Goal: Task Accomplishment & Management: Manage account settings

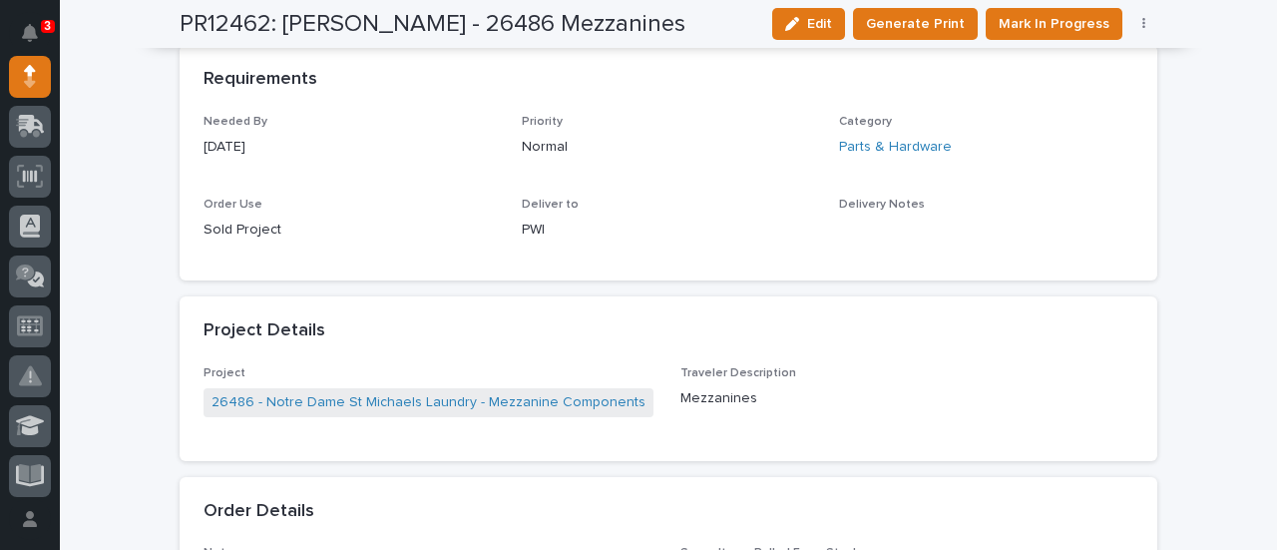
scroll to position [997, 0]
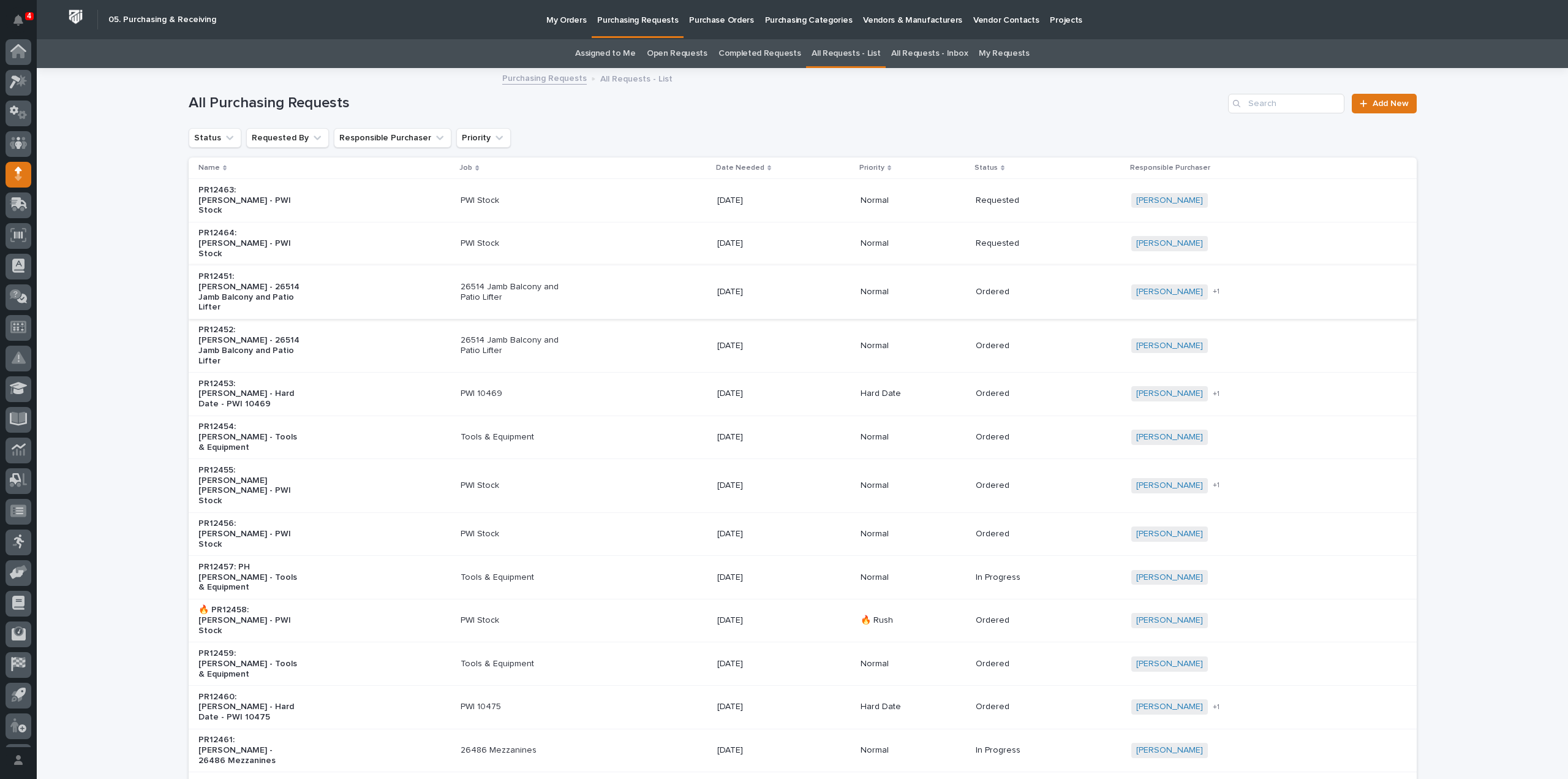
scroll to position [27, 0]
click at [605, 53] on link "Assigned to Me" at bounding box center [606, 53] width 61 height 29
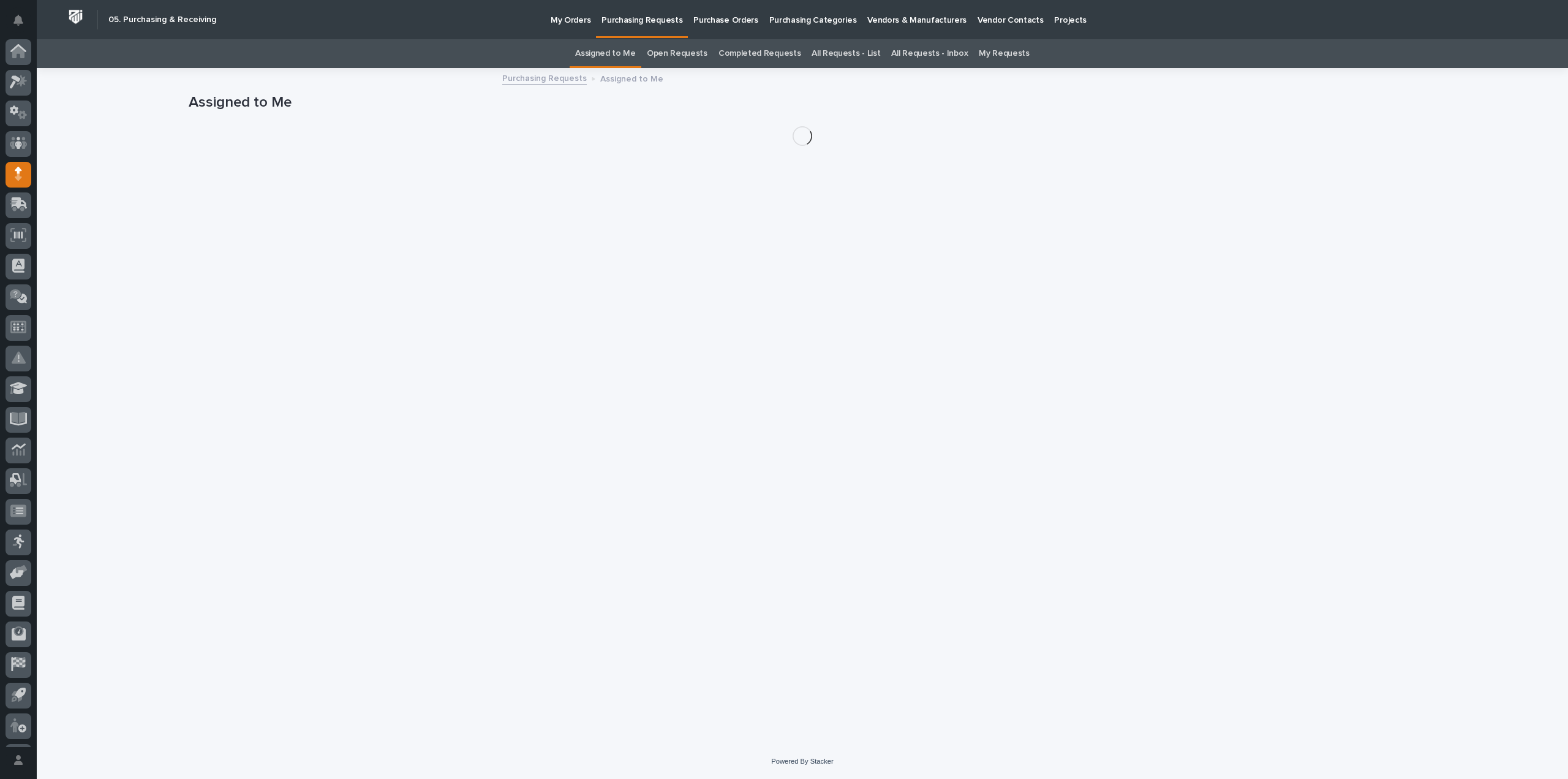
scroll to position [27, 0]
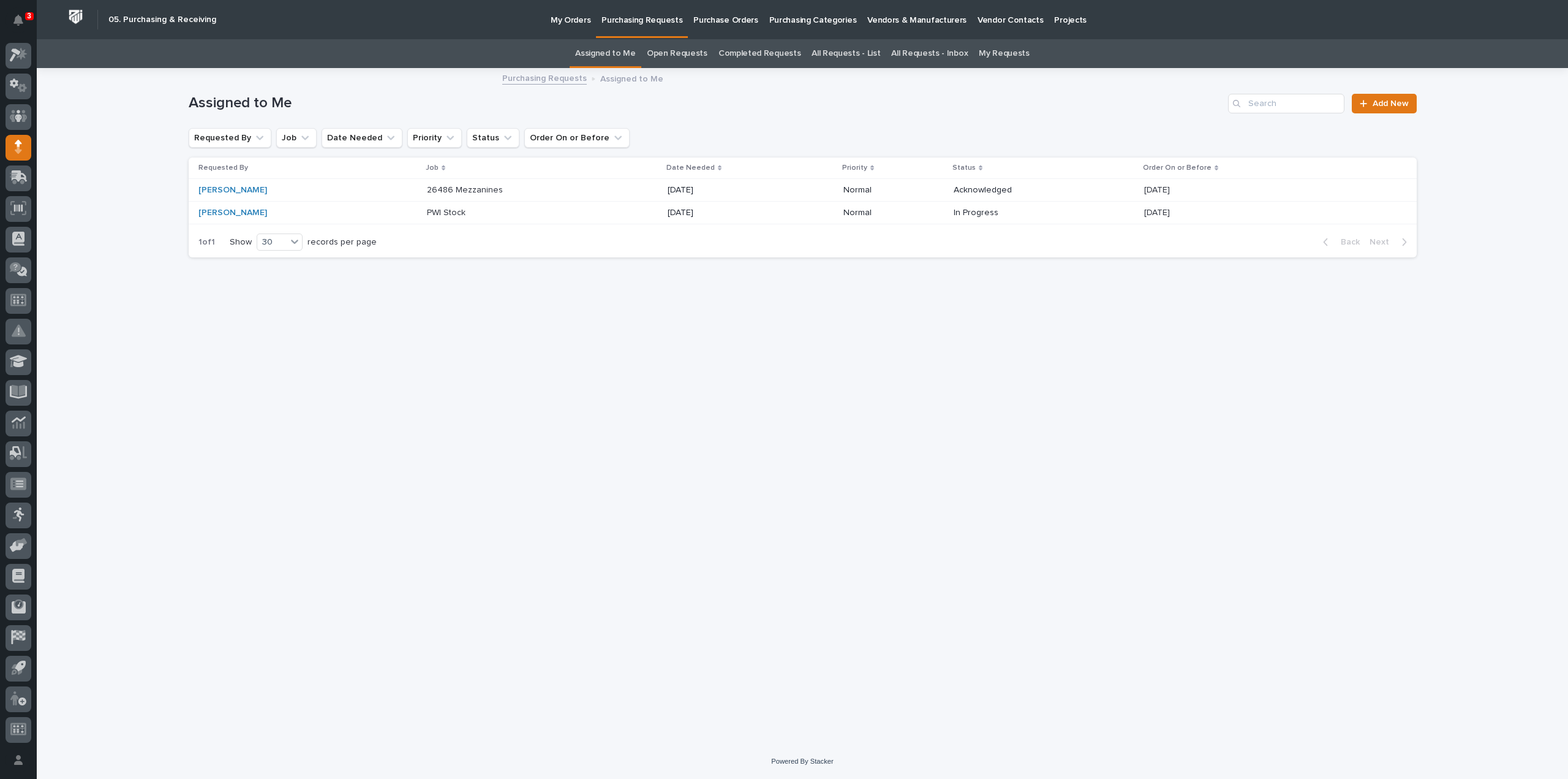
click at [453, 190] on p "26486 Mezzanines" at bounding box center [466, 189] width 79 height 13
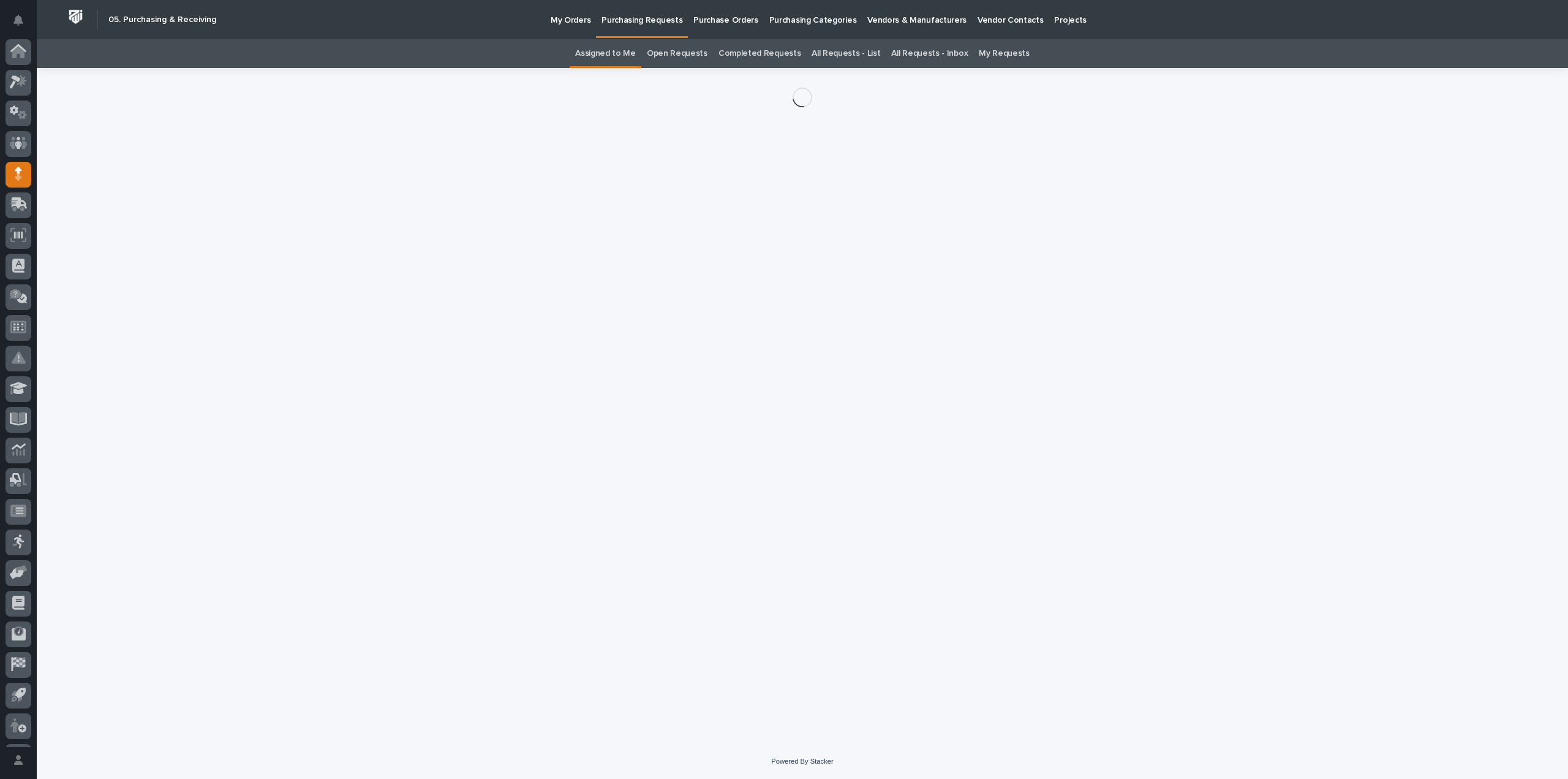
scroll to position [27, 0]
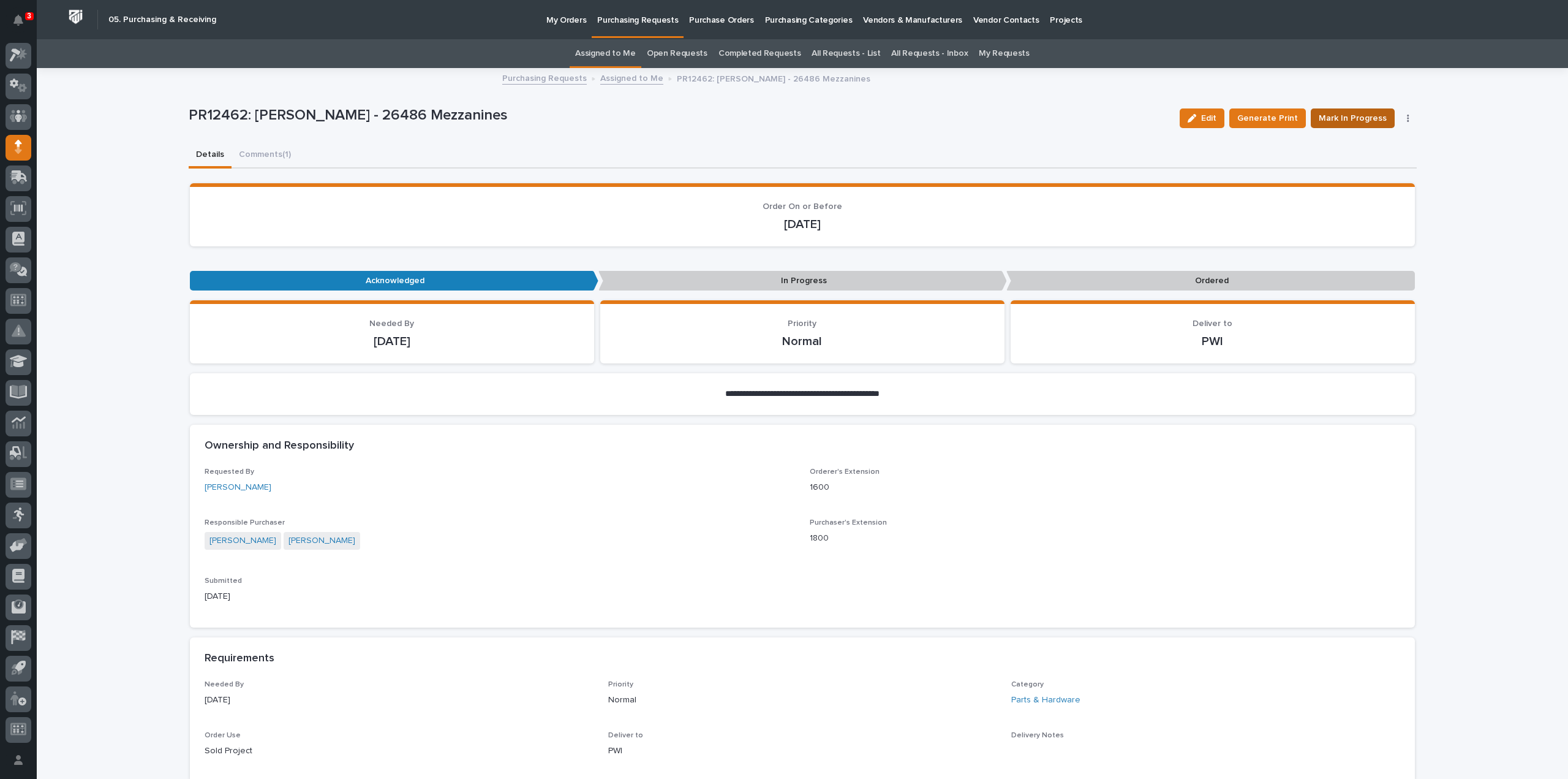
click at [1349, 115] on span "Mark In Progress" at bounding box center [1352, 119] width 68 height 15
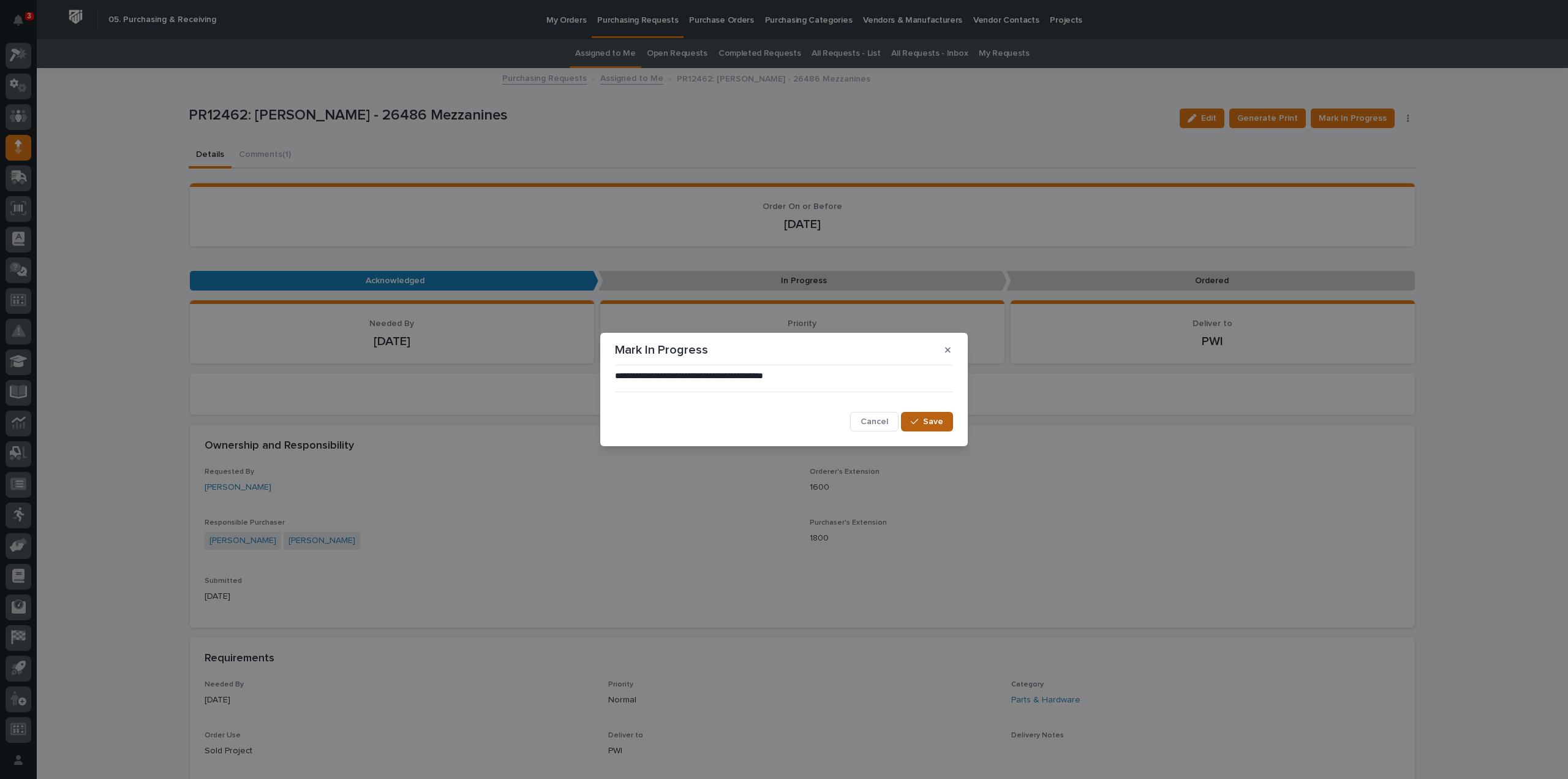
click at [912, 423] on button "Save" at bounding box center [927, 421] width 52 height 20
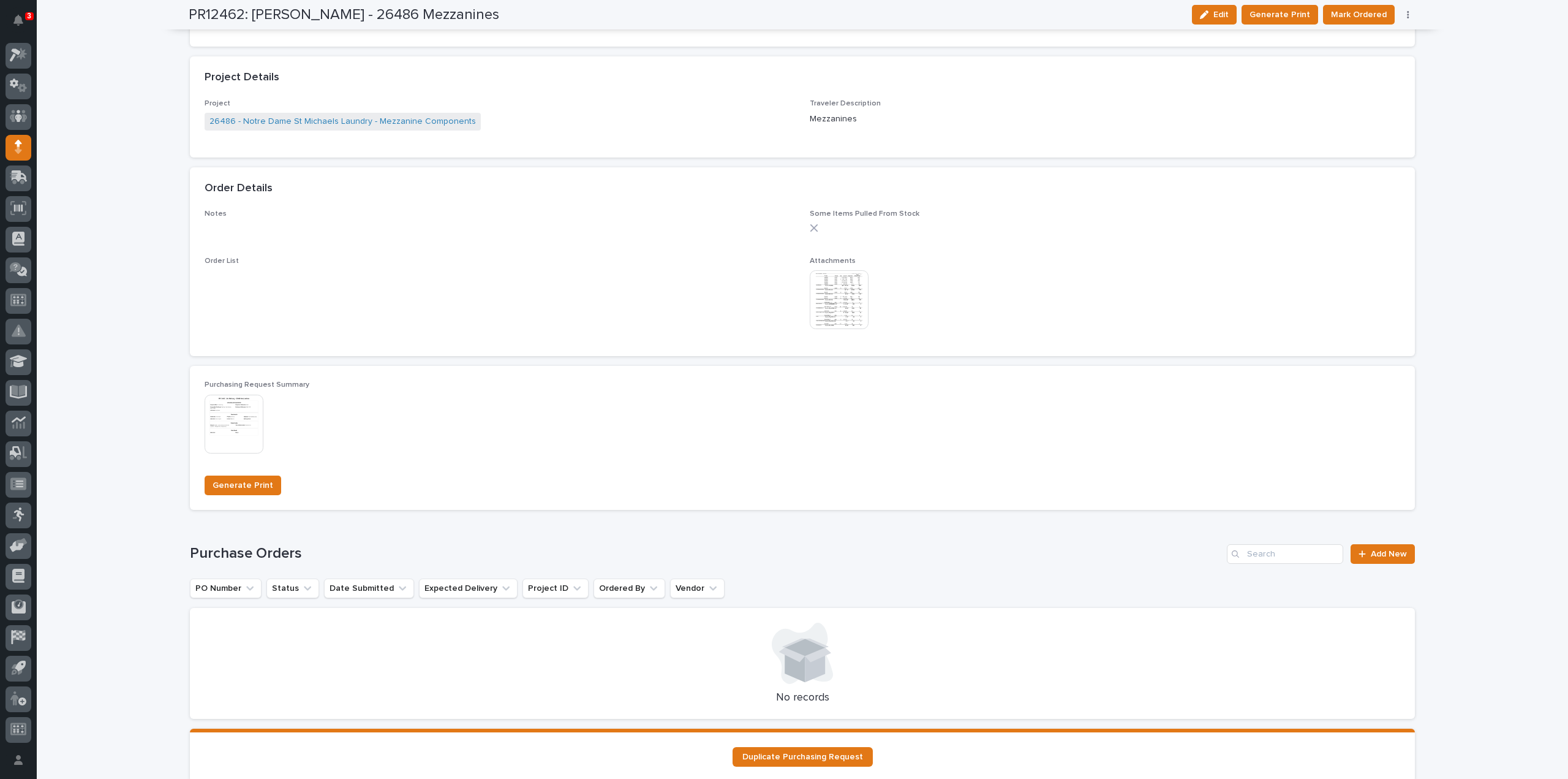
scroll to position [844, 0]
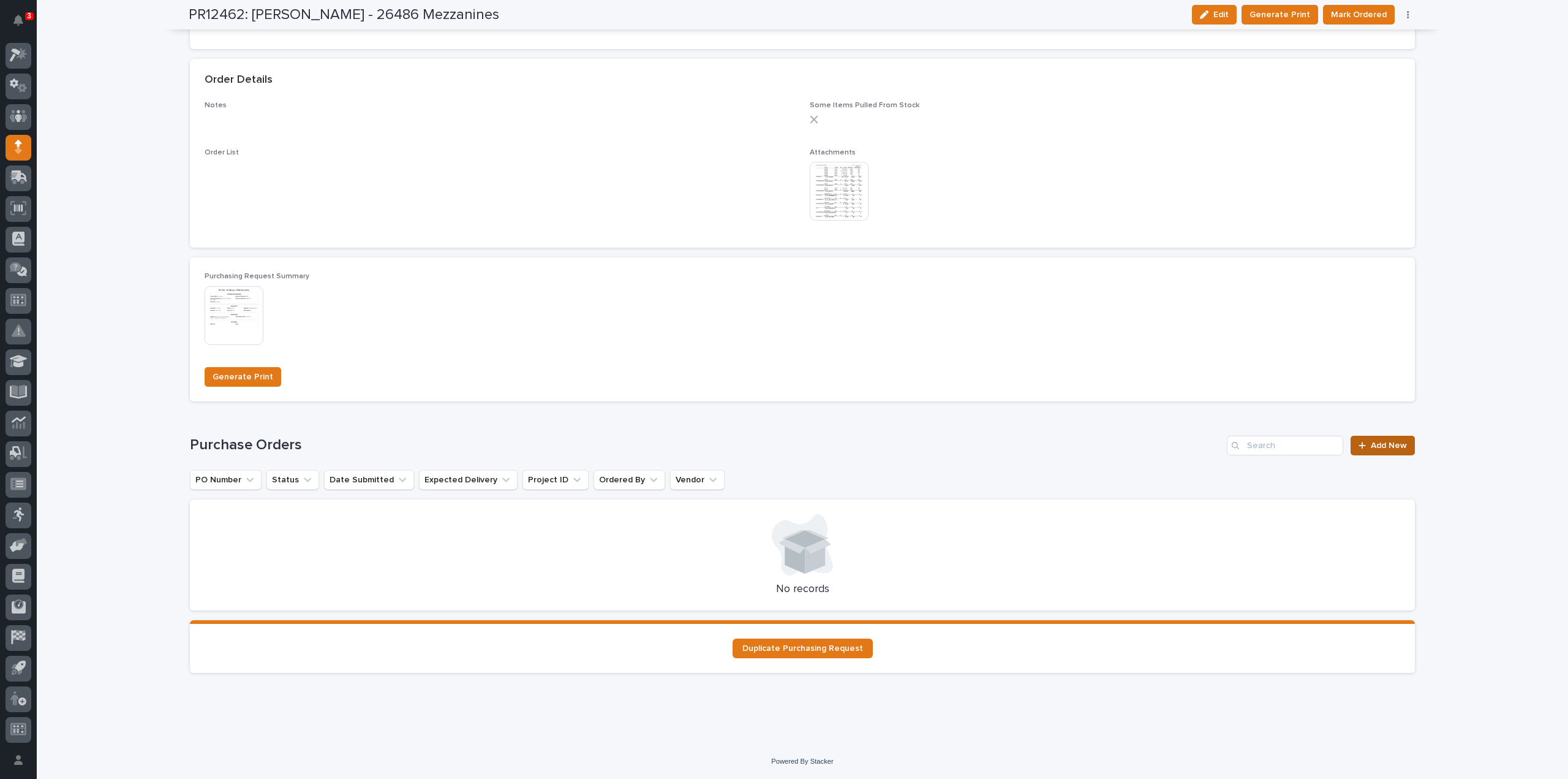
click at [1380, 445] on span "Add New" at bounding box center [1389, 445] width 36 height 9
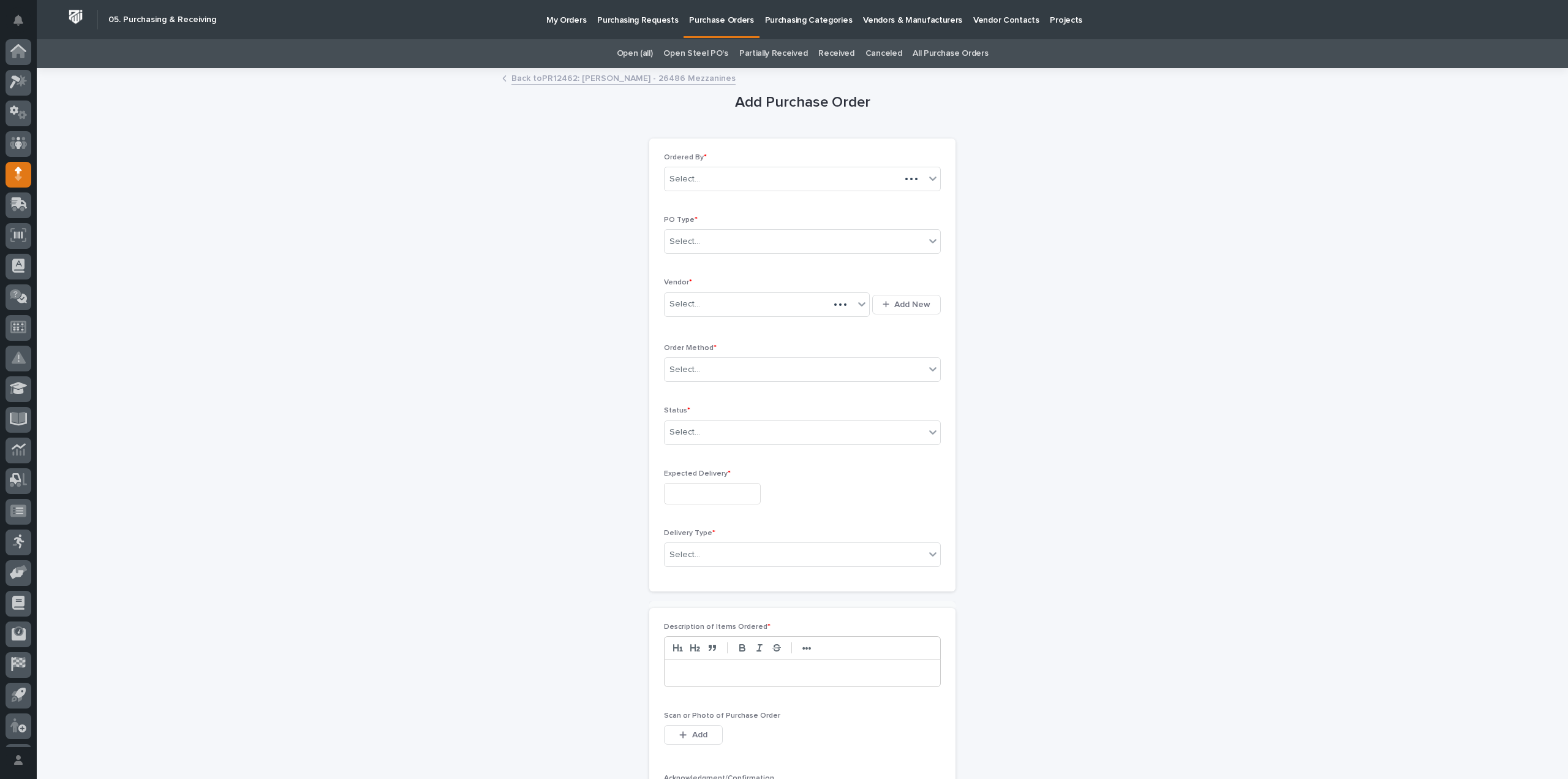
scroll to position [27, 0]
click at [688, 240] on div "Select..." at bounding box center [685, 241] width 31 height 13
click at [682, 283] on div "Paper" at bounding box center [797, 286] width 276 height 22
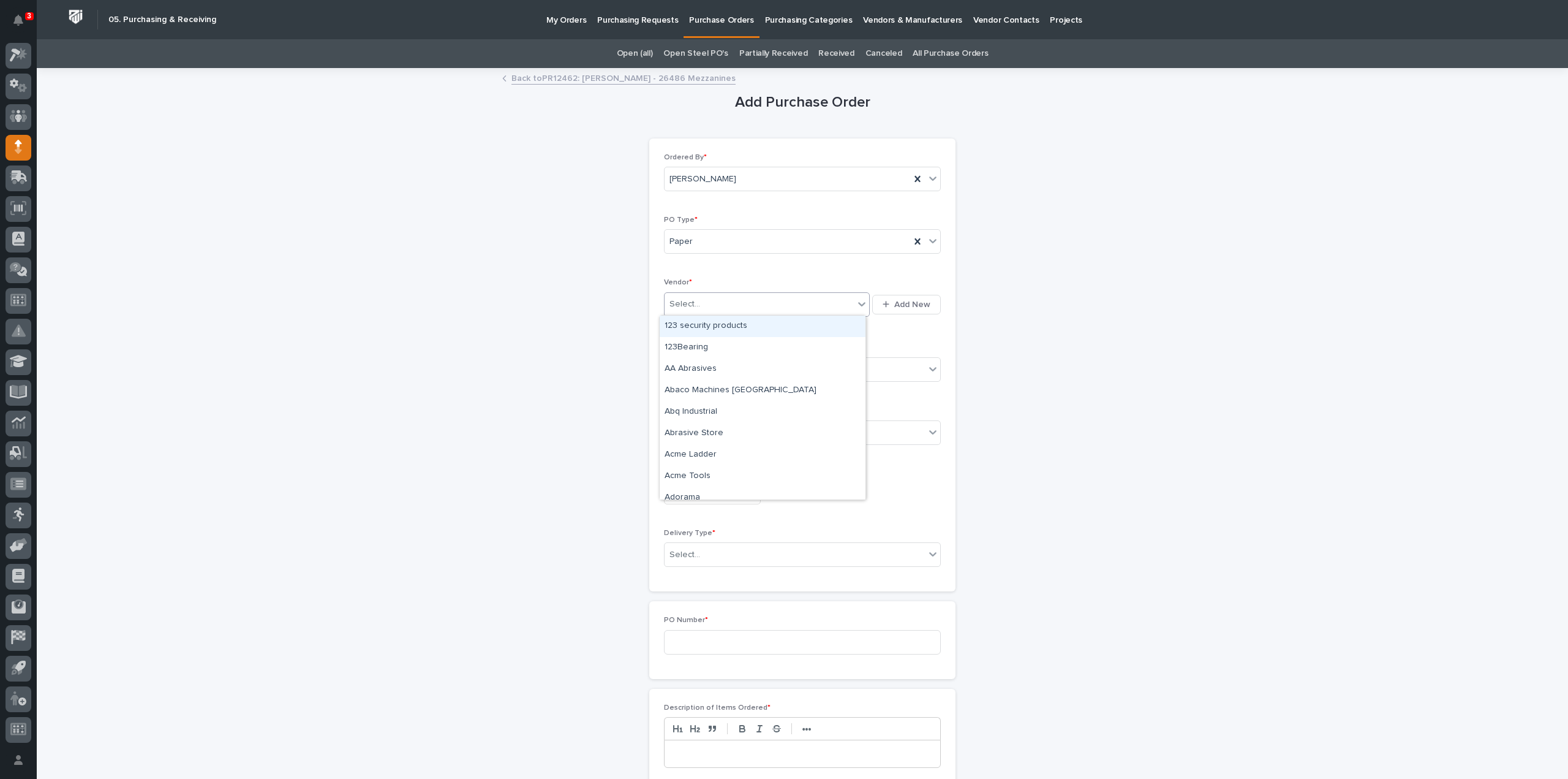
click at [684, 300] on div "Select..." at bounding box center [685, 304] width 31 height 13
type input "***"
click at [684, 326] on div "McMaster-Carr" at bounding box center [762, 326] width 206 height 22
click at [682, 370] on div "Select..." at bounding box center [685, 369] width 31 height 13
click at [717, 394] on div "Online Order" at bounding box center [797, 391] width 276 height 22
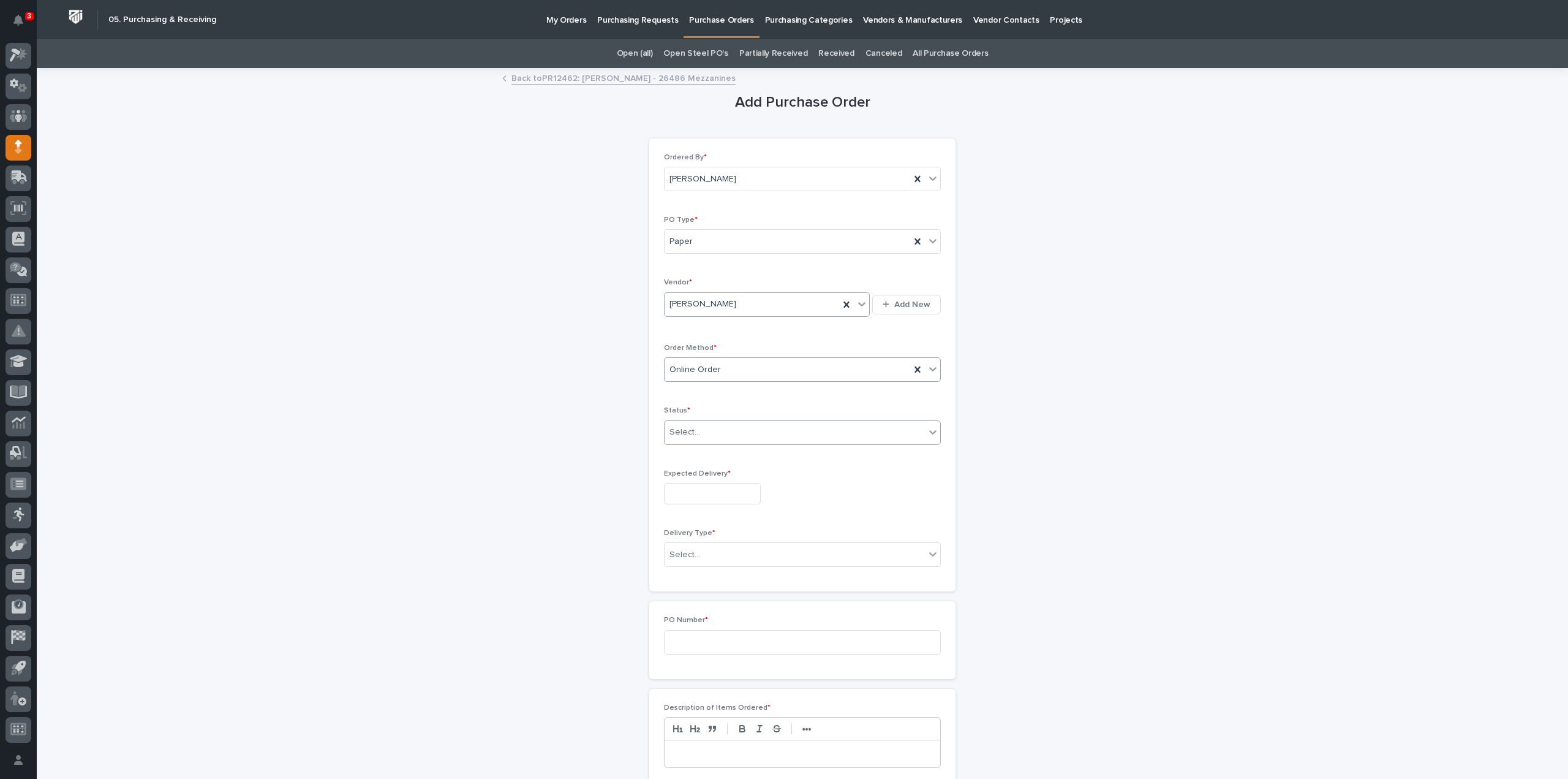
click at [700, 432] on div "Select..." at bounding box center [795, 432] width 260 height 20
click at [700, 479] on div "Submitted" at bounding box center [797, 475] width 276 height 22
click at [702, 496] on input "text" at bounding box center [712, 493] width 97 height 22
click at [663, 370] on div "6" at bounding box center [664, 370] width 17 height 17
type input "**********"
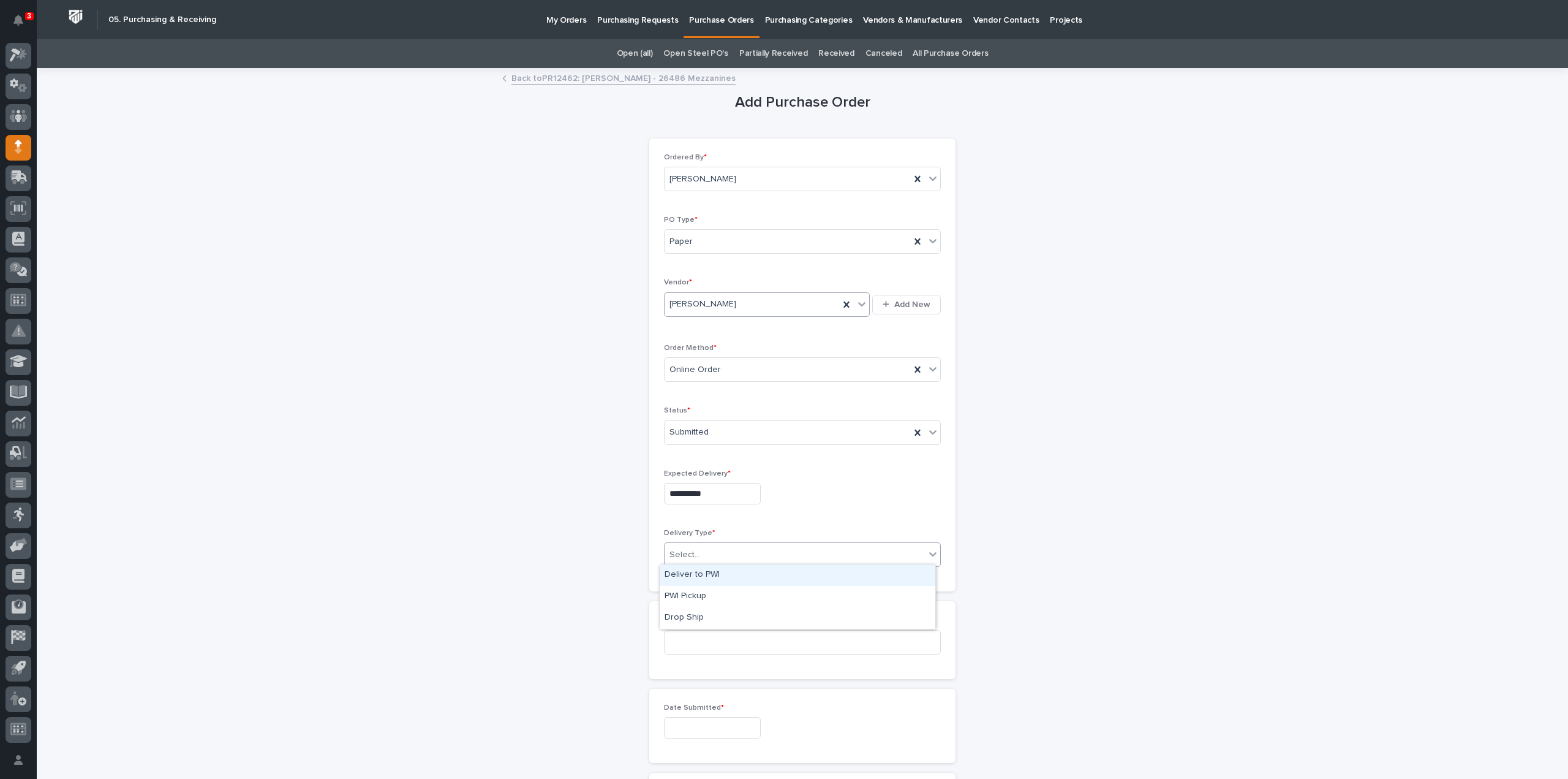
click at [701, 555] on div "Select..." at bounding box center [795, 555] width 260 height 20
click at [695, 579] on div "Deliver to PWI" at bounding box center [797, 575] width 276 height 22
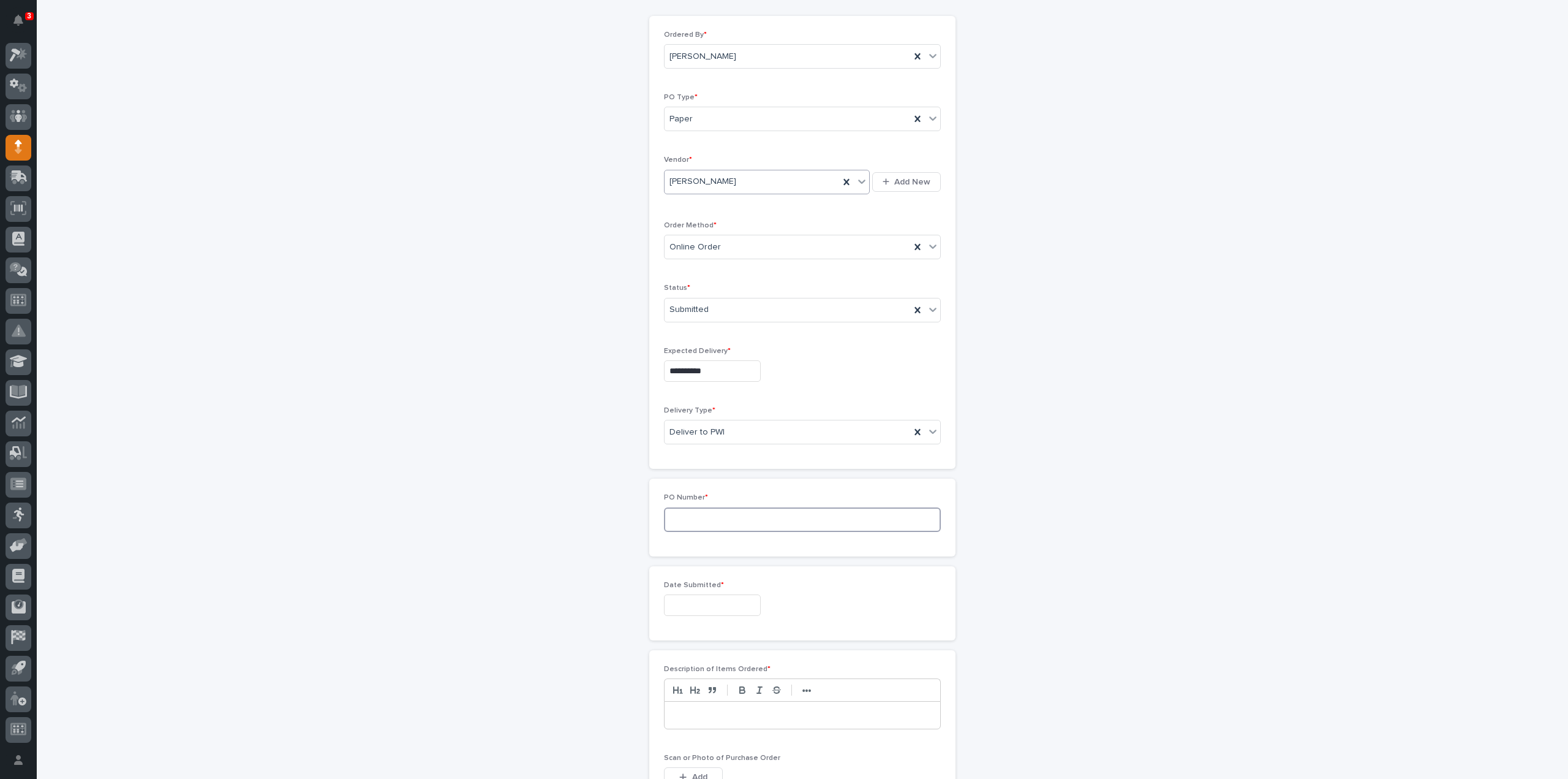
click at [687, 525] on input at bounding box center [802, 520] width 277 height 25
type input "3173RB"
click at [679, 603] on input "text" at bounding box center [712, 605] width 97 height 22
click at [746, 464] on div "3" at bounding box center [744, 462] width 17 height 17
type input "**********"
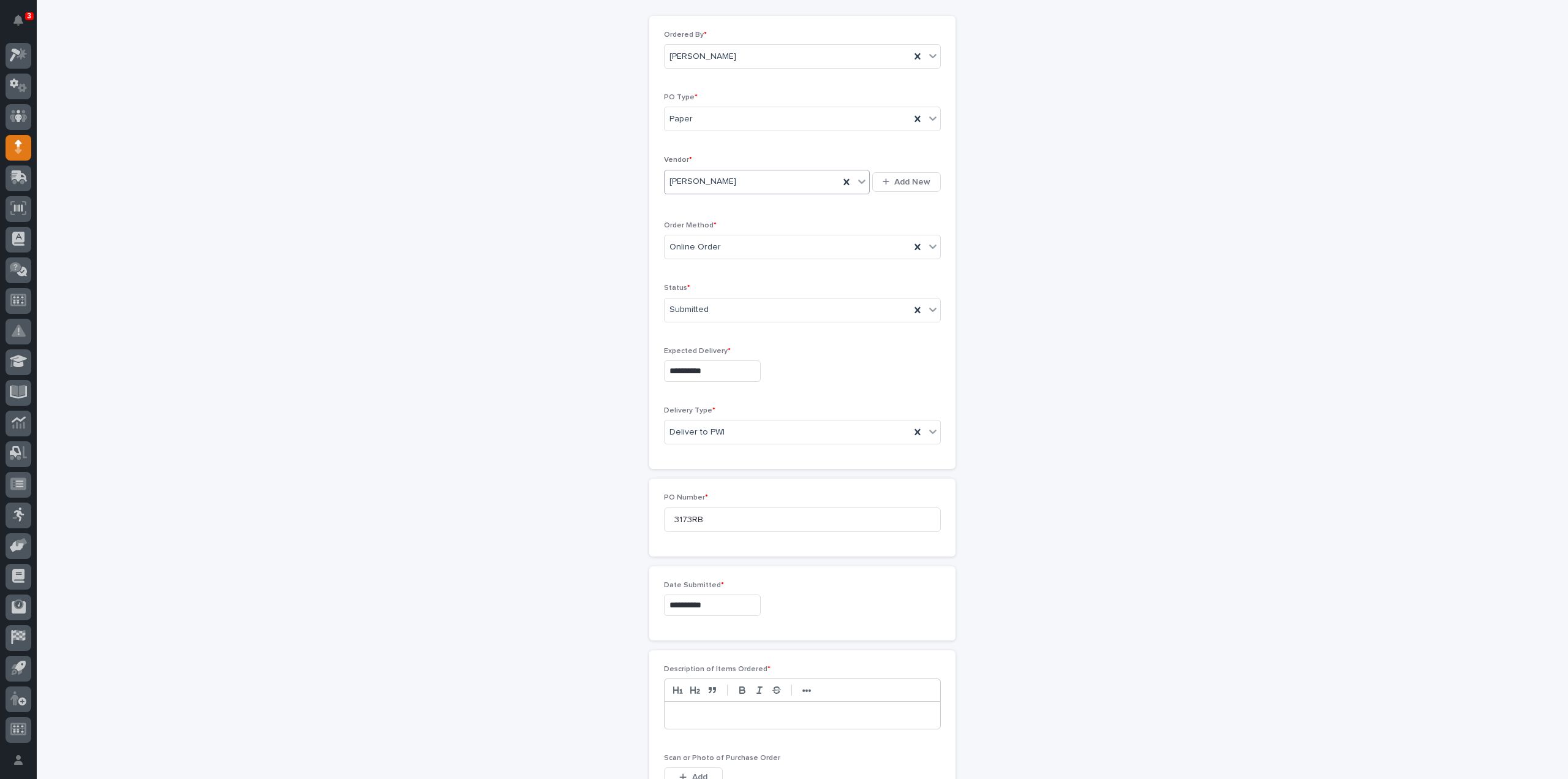
click at [730, 702] on div at bounding box center [802, 715] width 276 height 27
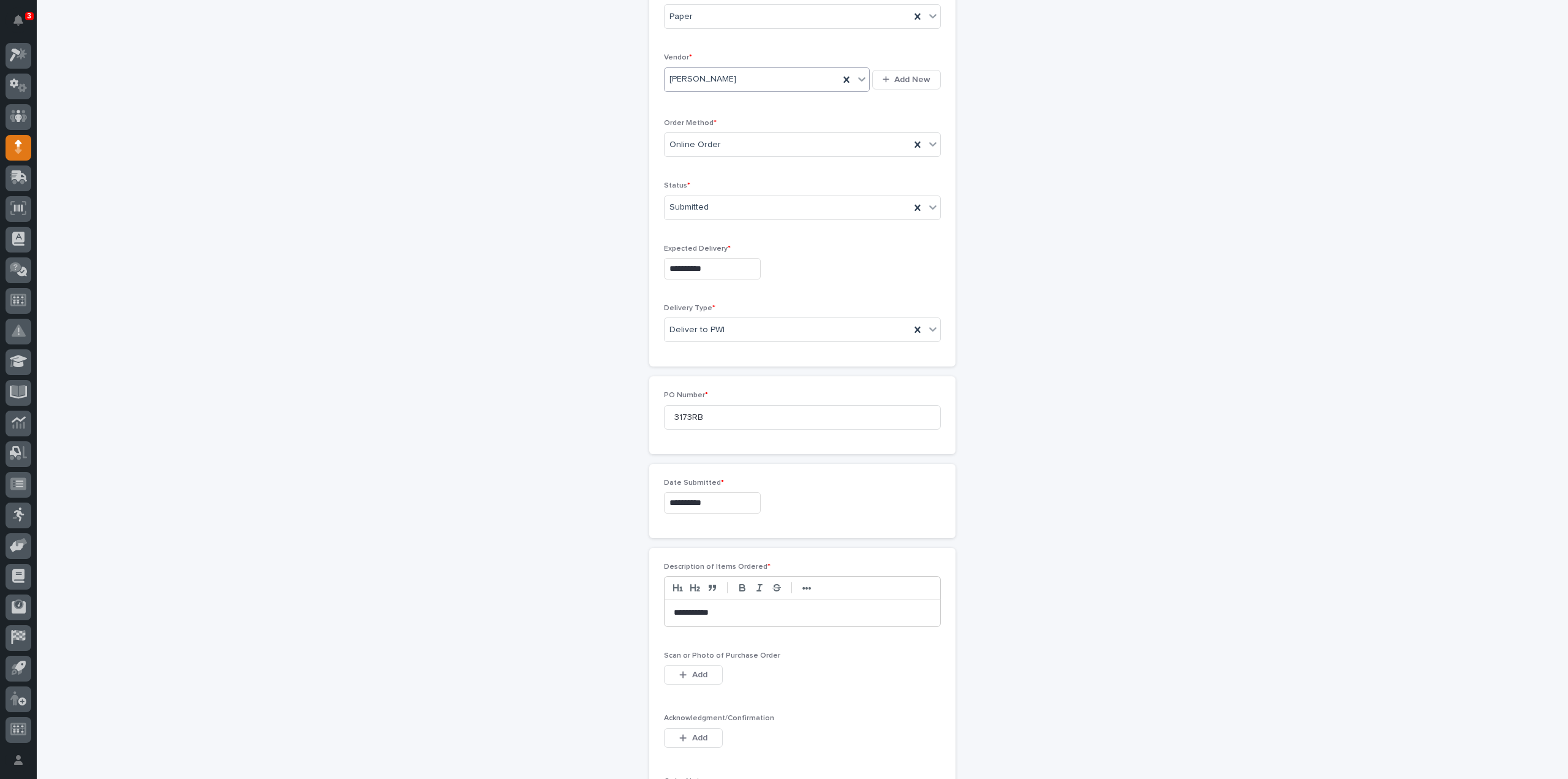
scroll to position [490, 0]
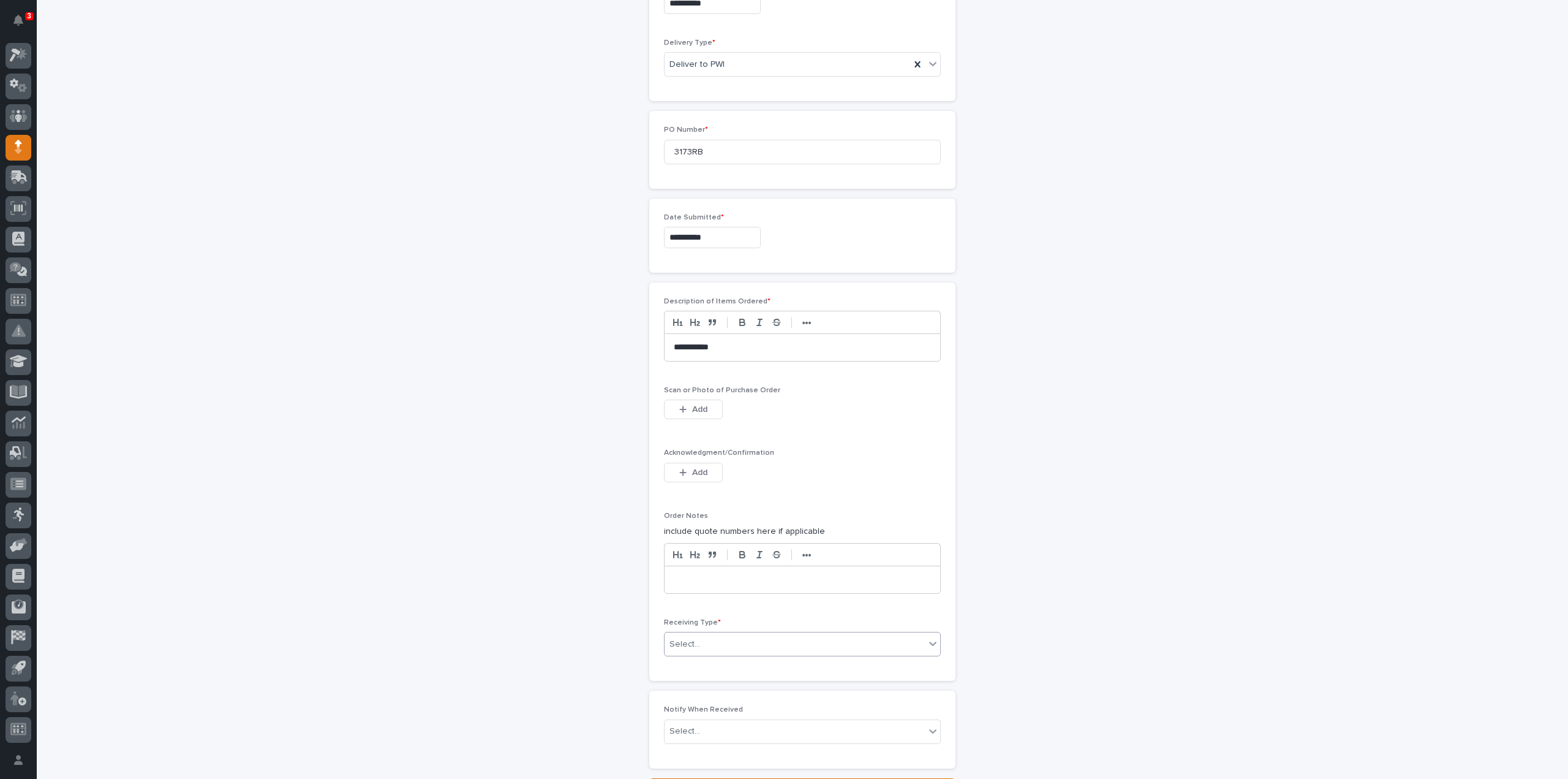
click at [701, 639] on input "text" at bounding box center [702, 644] width 1 height 10
click at [679, 728] on div "Deliver to" at bounding box center [797, 727] width 276 height 22
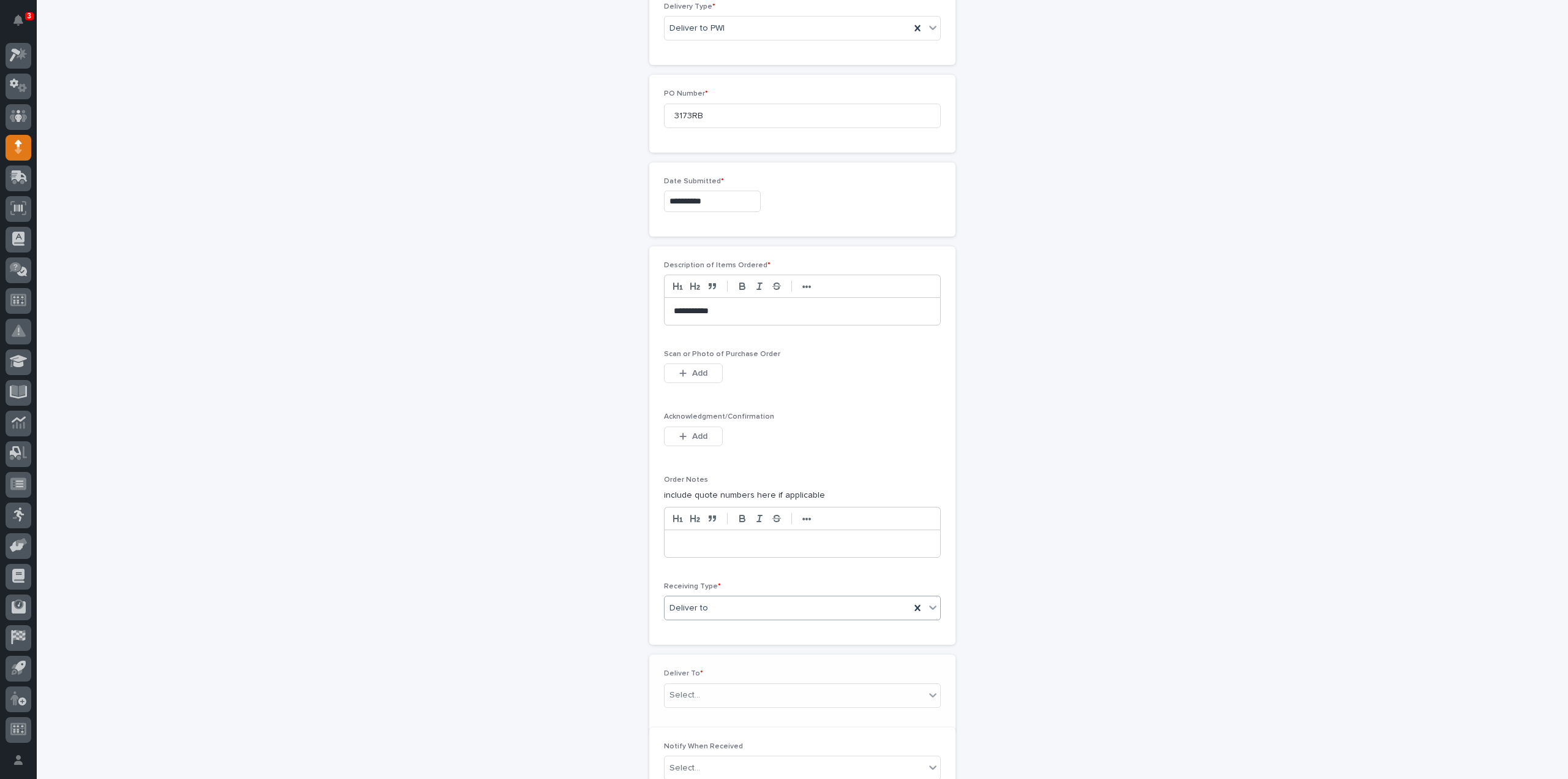
scroll to position [534, 0]
click at [674, 683] on div "Select..." at bounding box center [685, 687] width 31 height 13
type input "****"
click at [698, 659] on div "Reinhart Burkholder" at bounding box center [797, 659] width 276 height 22
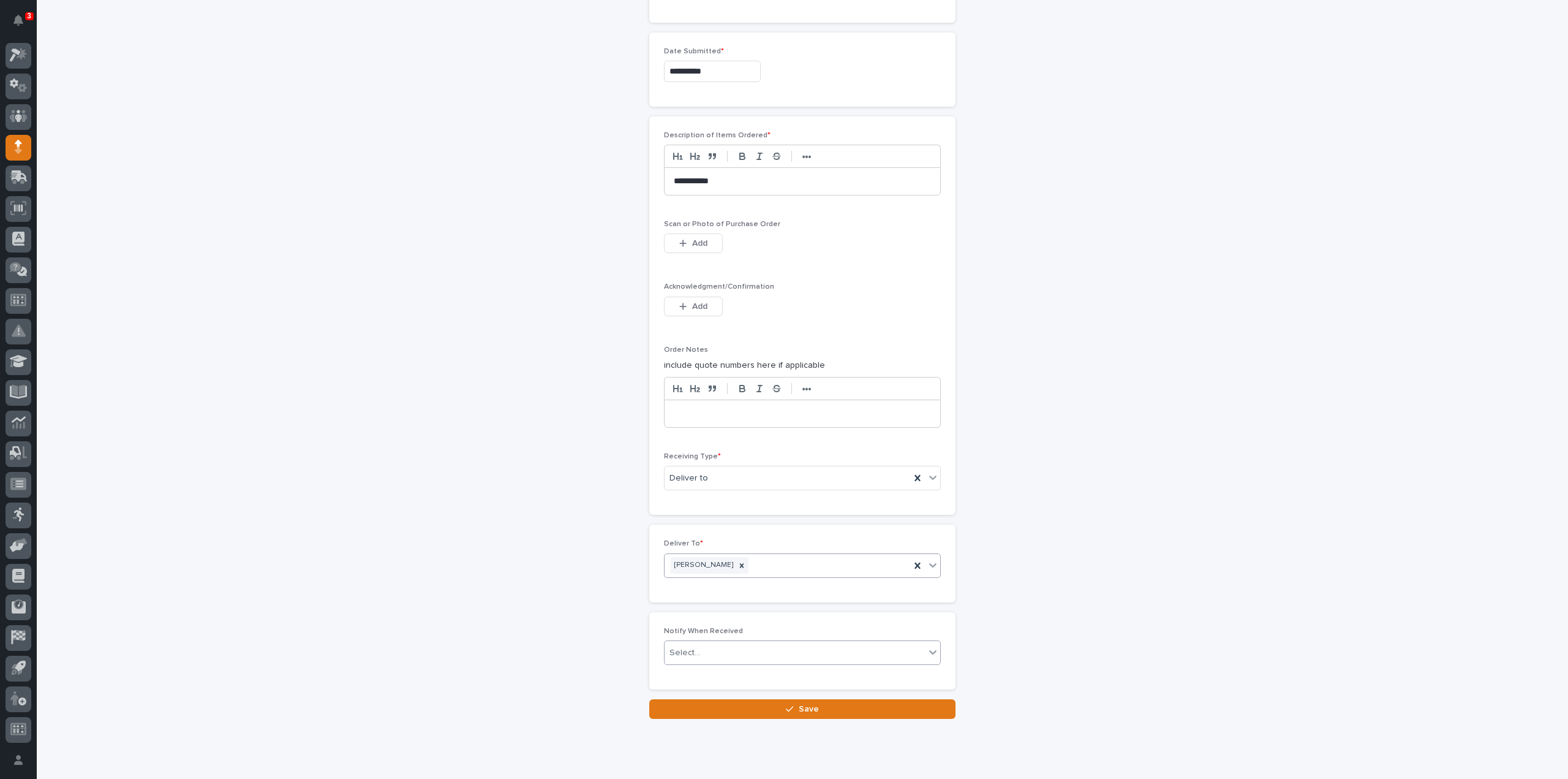
click at [700, 648] on div "Select..." at bounding box center [795, 652] width 260 height 20
type input "****"
click at [702, 666] on div "Reinhart Burkholder" at bounding box center [797, 670] width 276 height 22
click at [703, 705] on button "Save" at bounding box center [802, 709] width 306 height 20
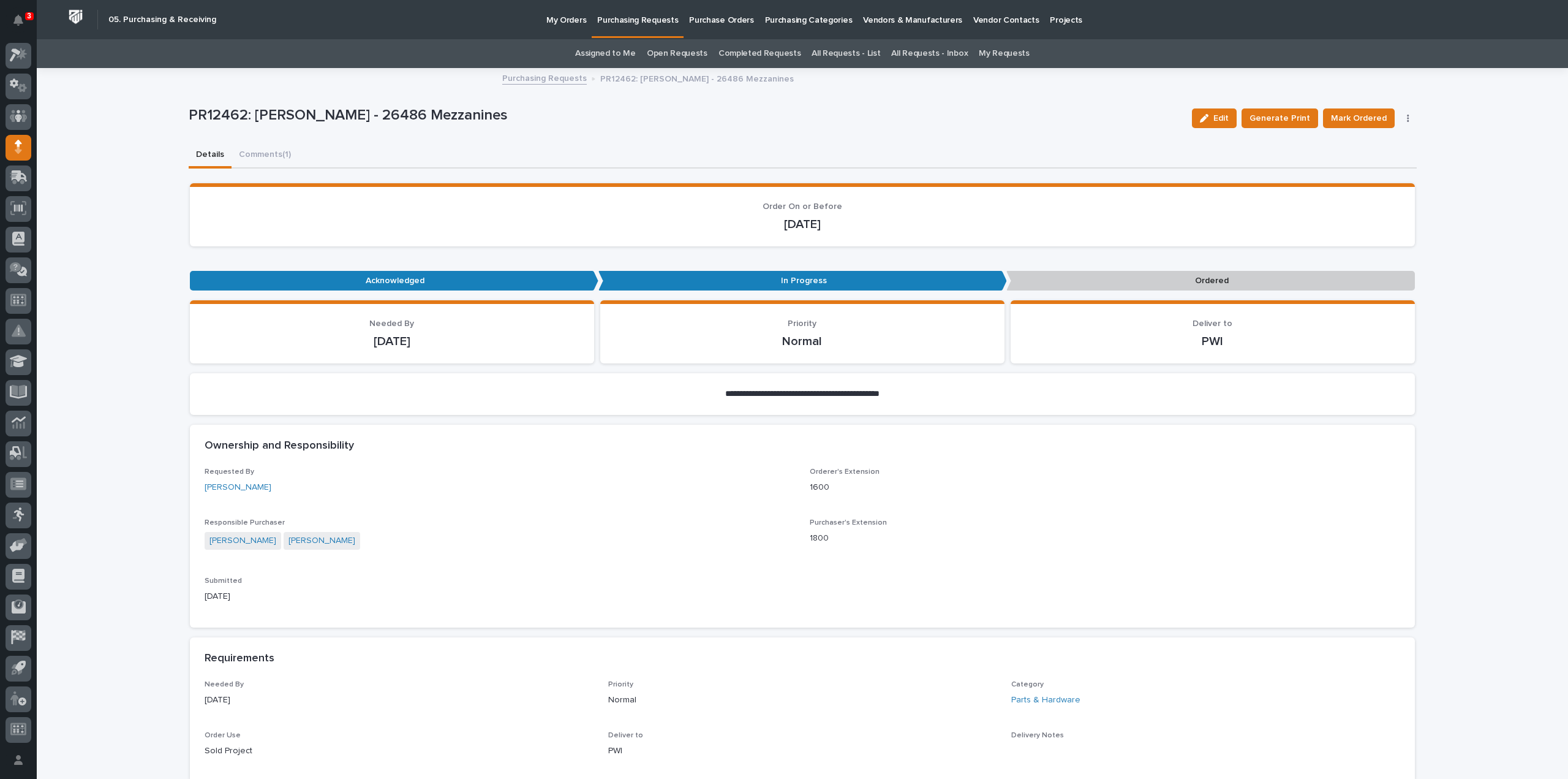
scroll to position [367, 0]
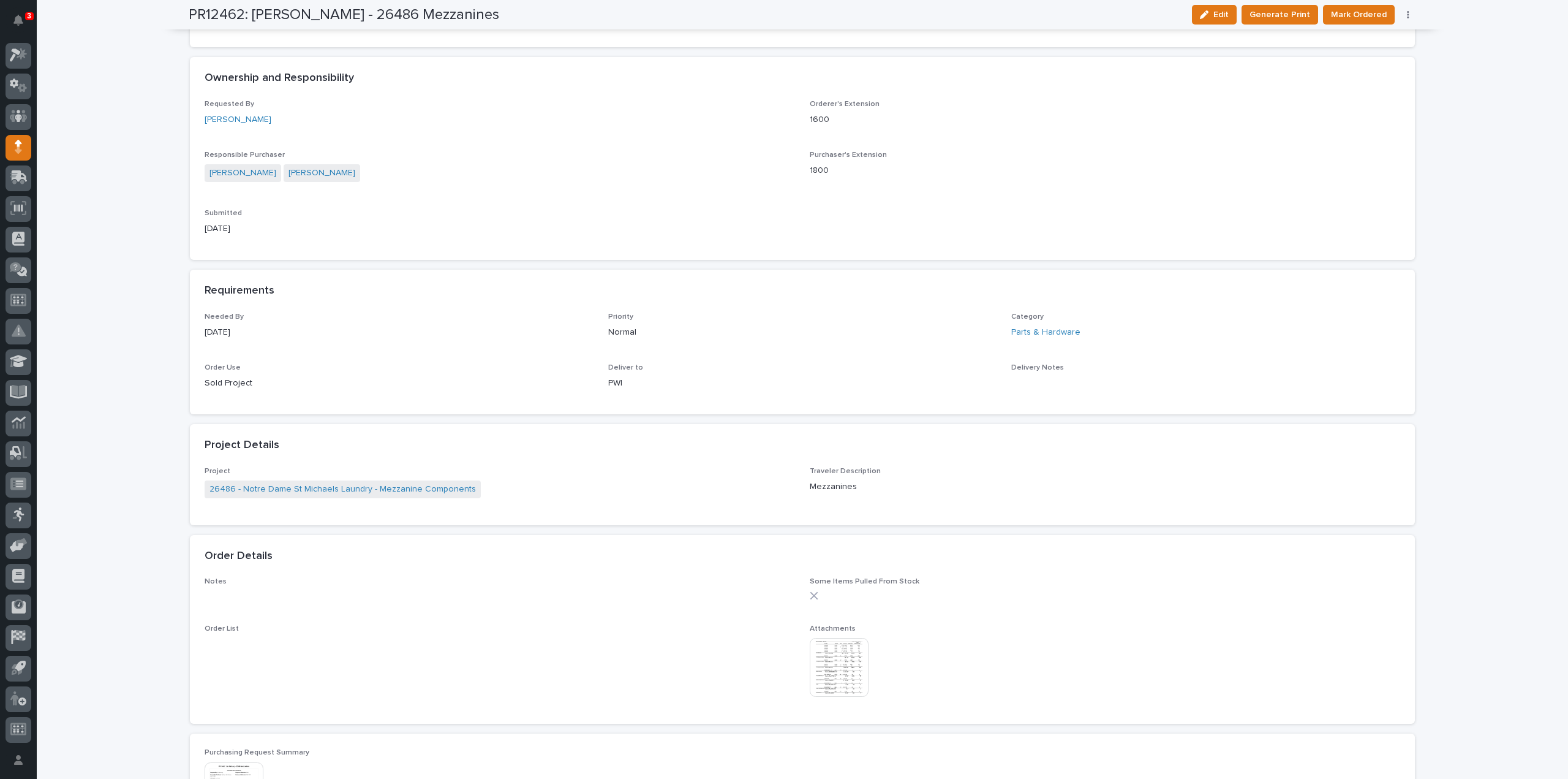
click at [825, 657] on img at bounding box center [840, 667] width 59 height 59
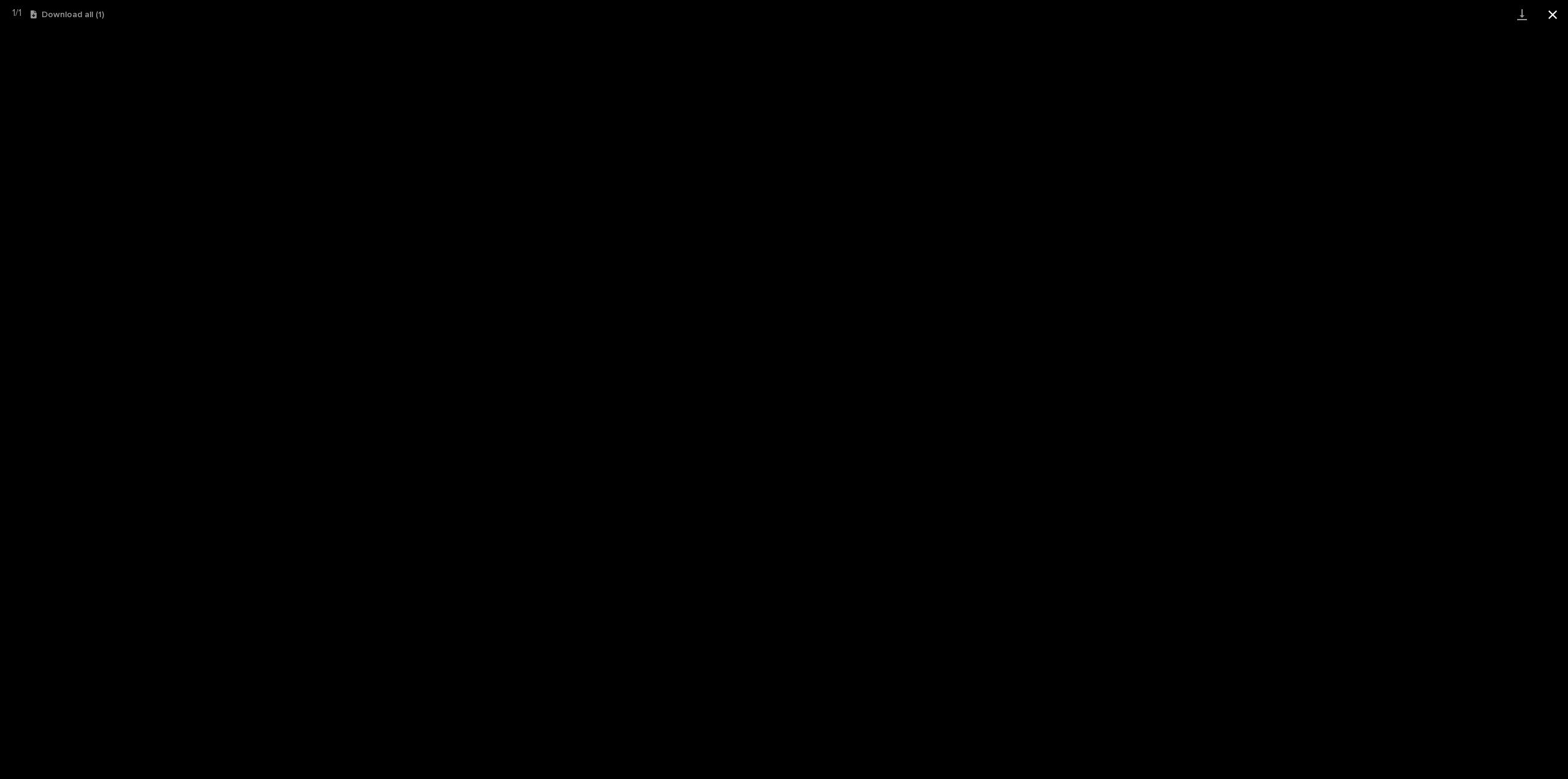
click at [1551, 13] on button "Close gallery" at bounding box center [1553, 14] width 31 height 29
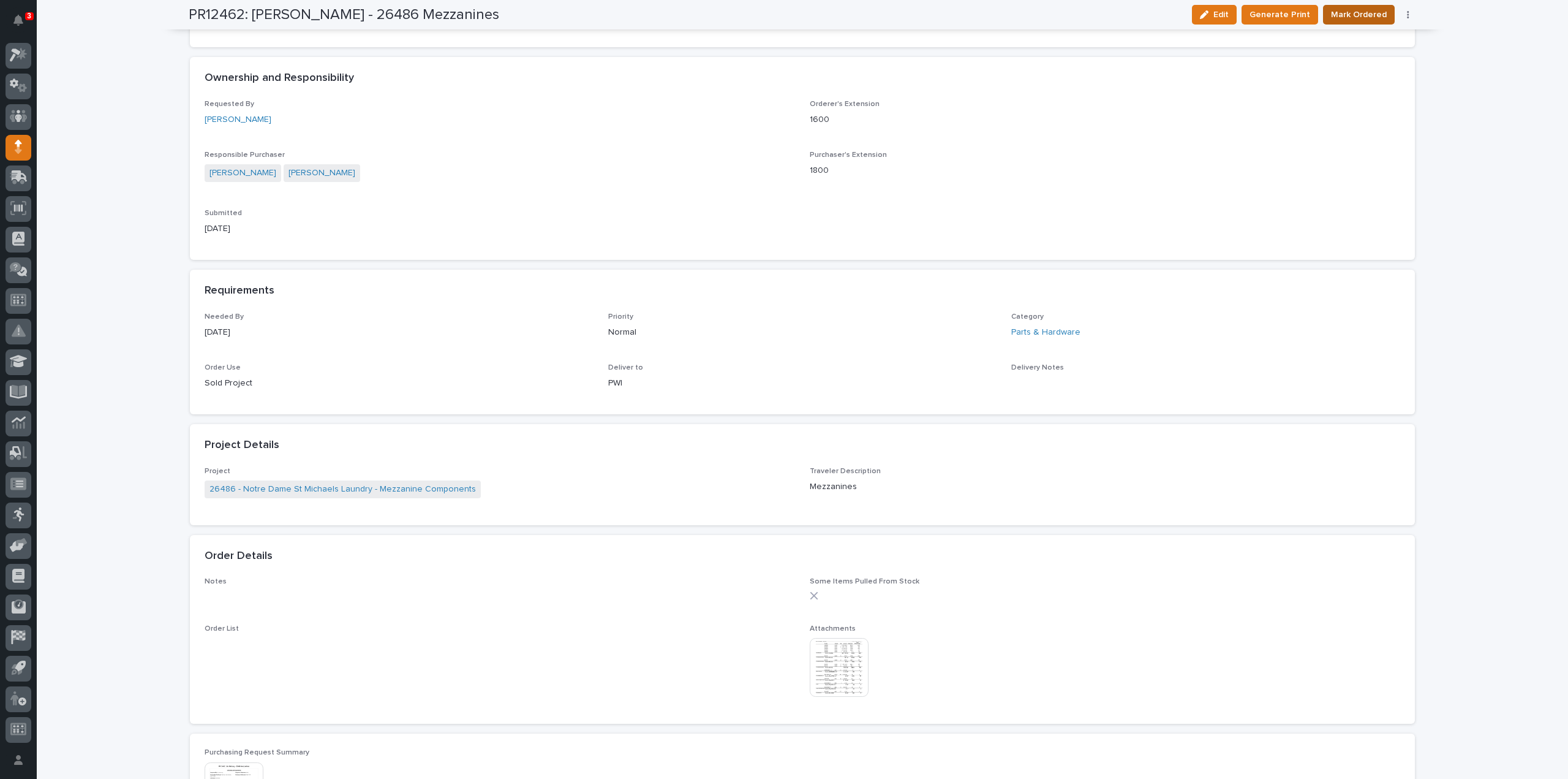
click at [1344, 15] on span "Mark Ordered" at bounding box center [1359, 15] width 56 height 15
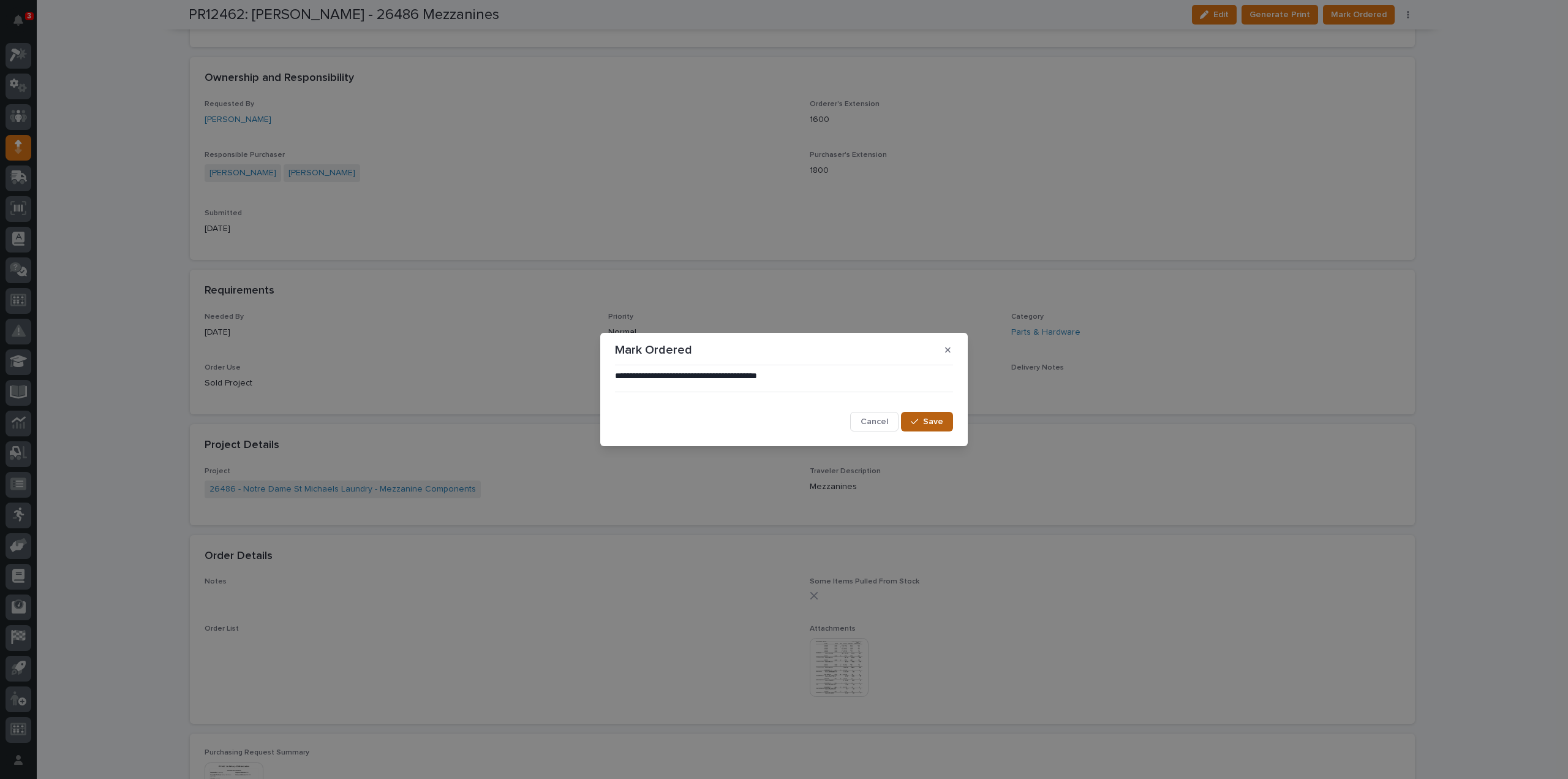
click at [935, 425] on span "Save" at bounding box center [933, 421] width 20 height 11
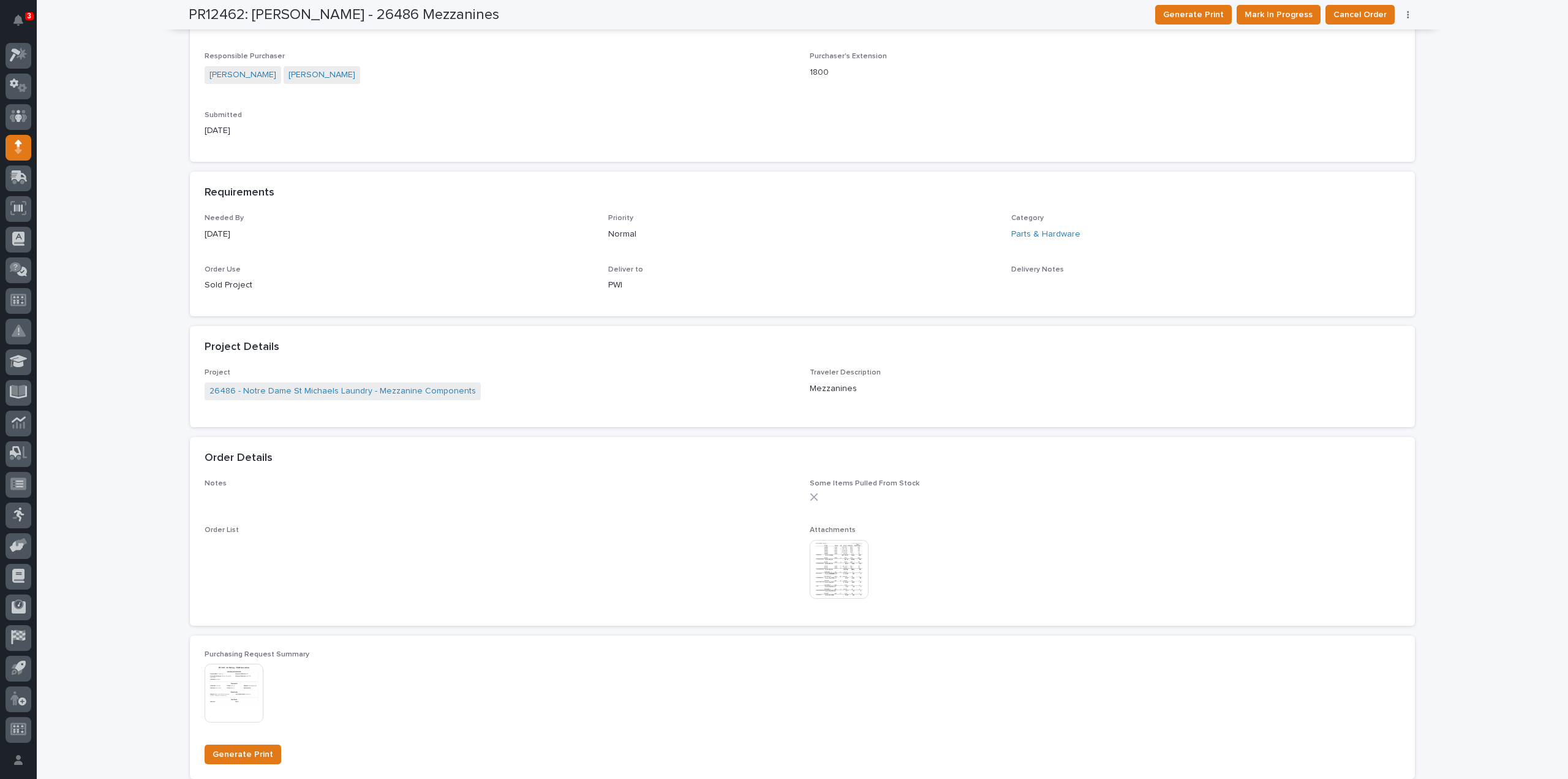
scroll to position [0, 0]
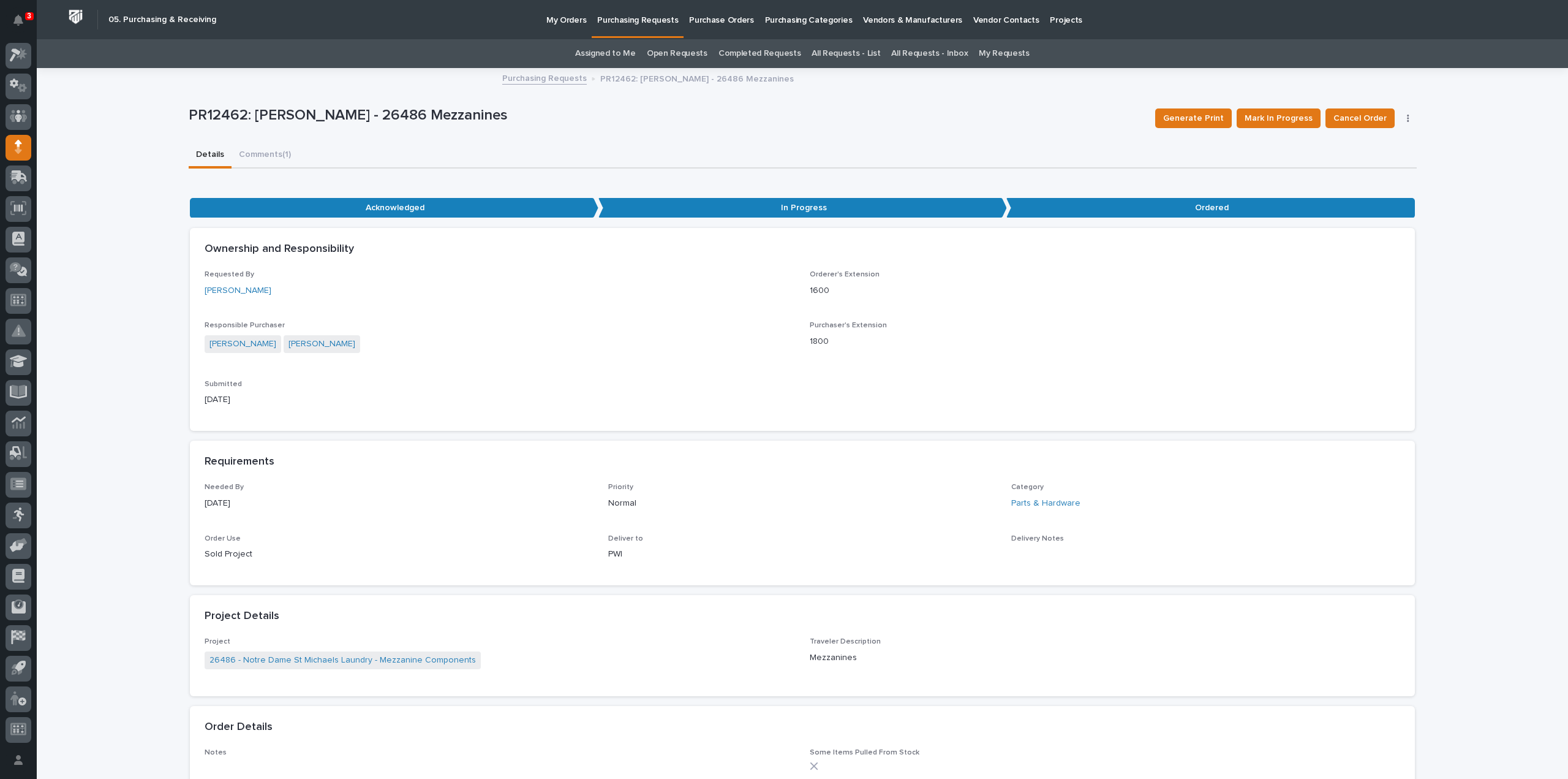
click at [598, 57] on link "Assigned to Me" at bounding box center [606, 53] width 61 height 29
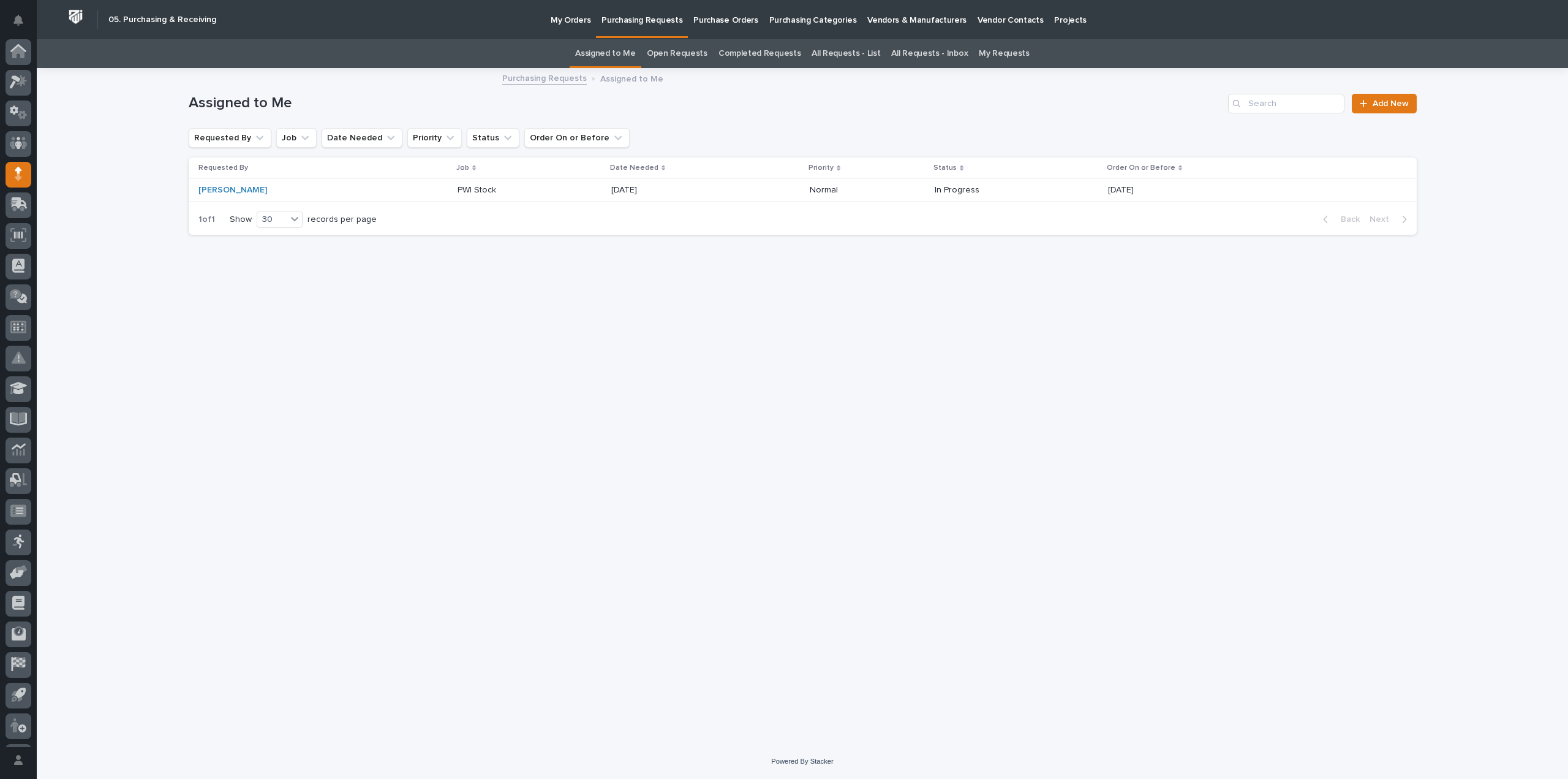
scroll to position [27, 0]
click at [133, 329] on div "Loading... Saving… Loading... Saving… Assigned to Me Add New Requested By Job D…" at bounding box center [802, 407] width 1531 height 675
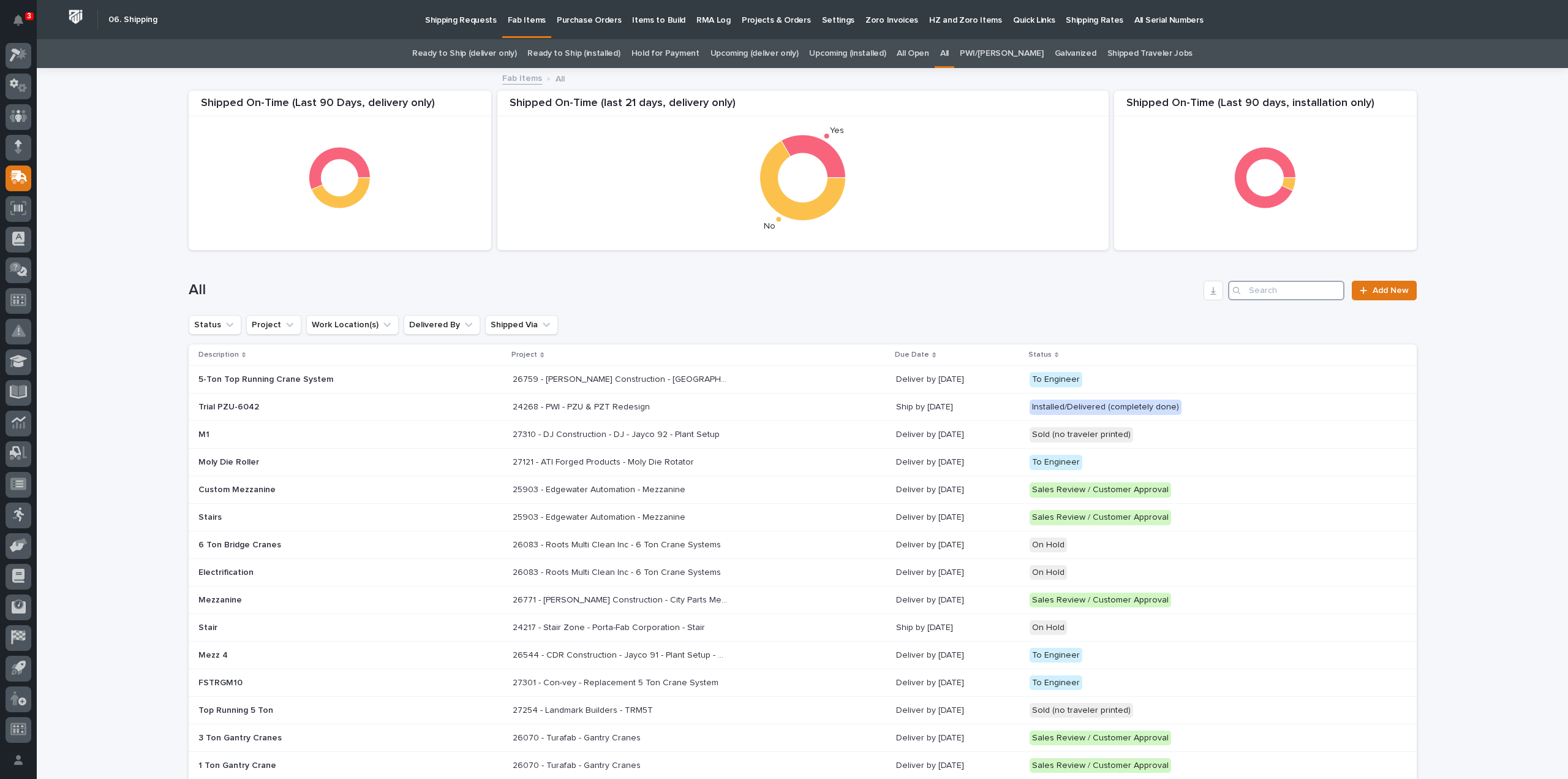
click at [1266, 294] on input "Search" at bounding box center [1286, 291] width 116 height 20
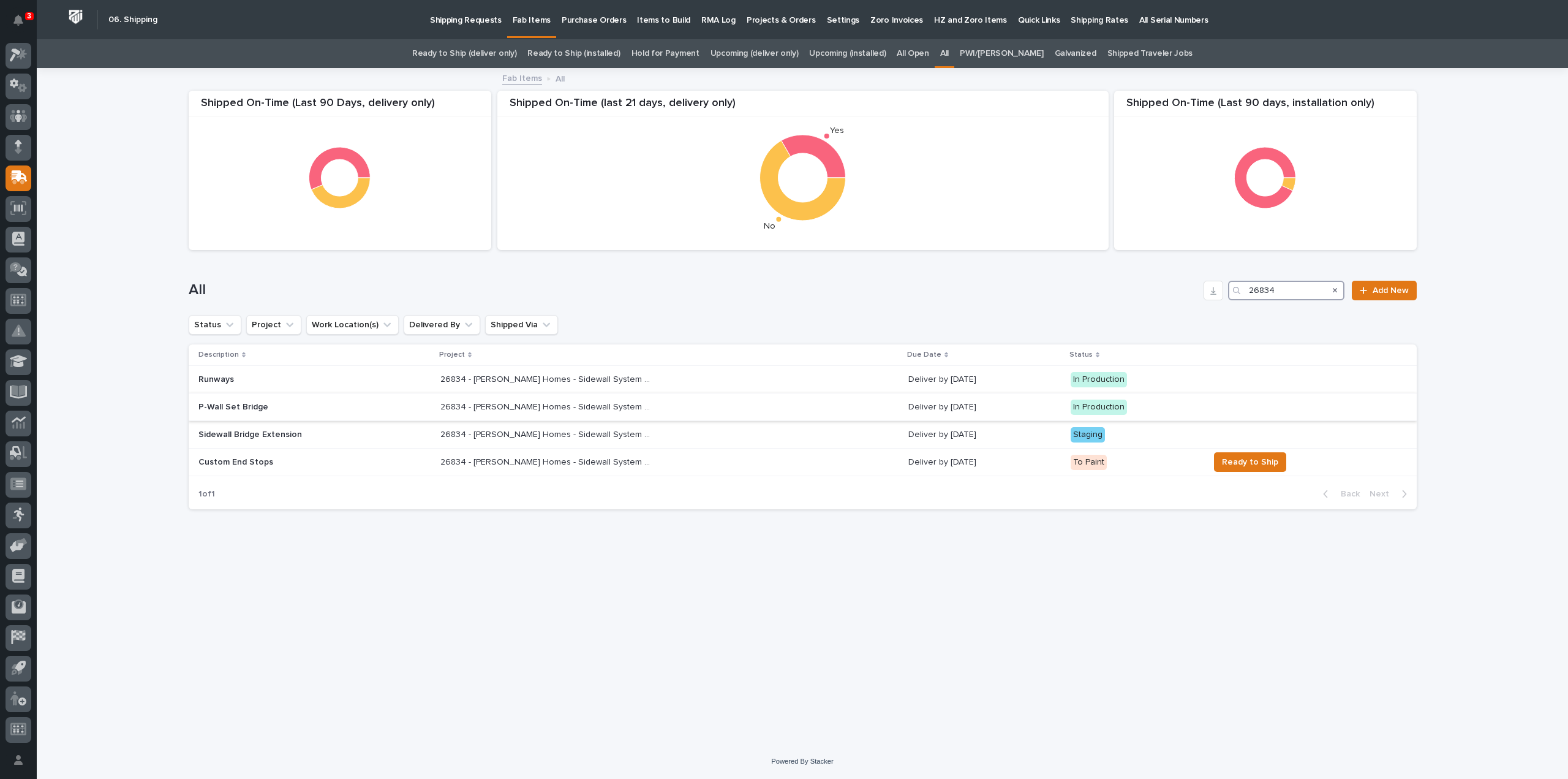
type input "26834"
click at [473, 405] on p "26834 - [PERSON_NAME] Homes - Sidewall System Modification and P-Wall Set System" at bounding box center [548, 405] width 217 height 13
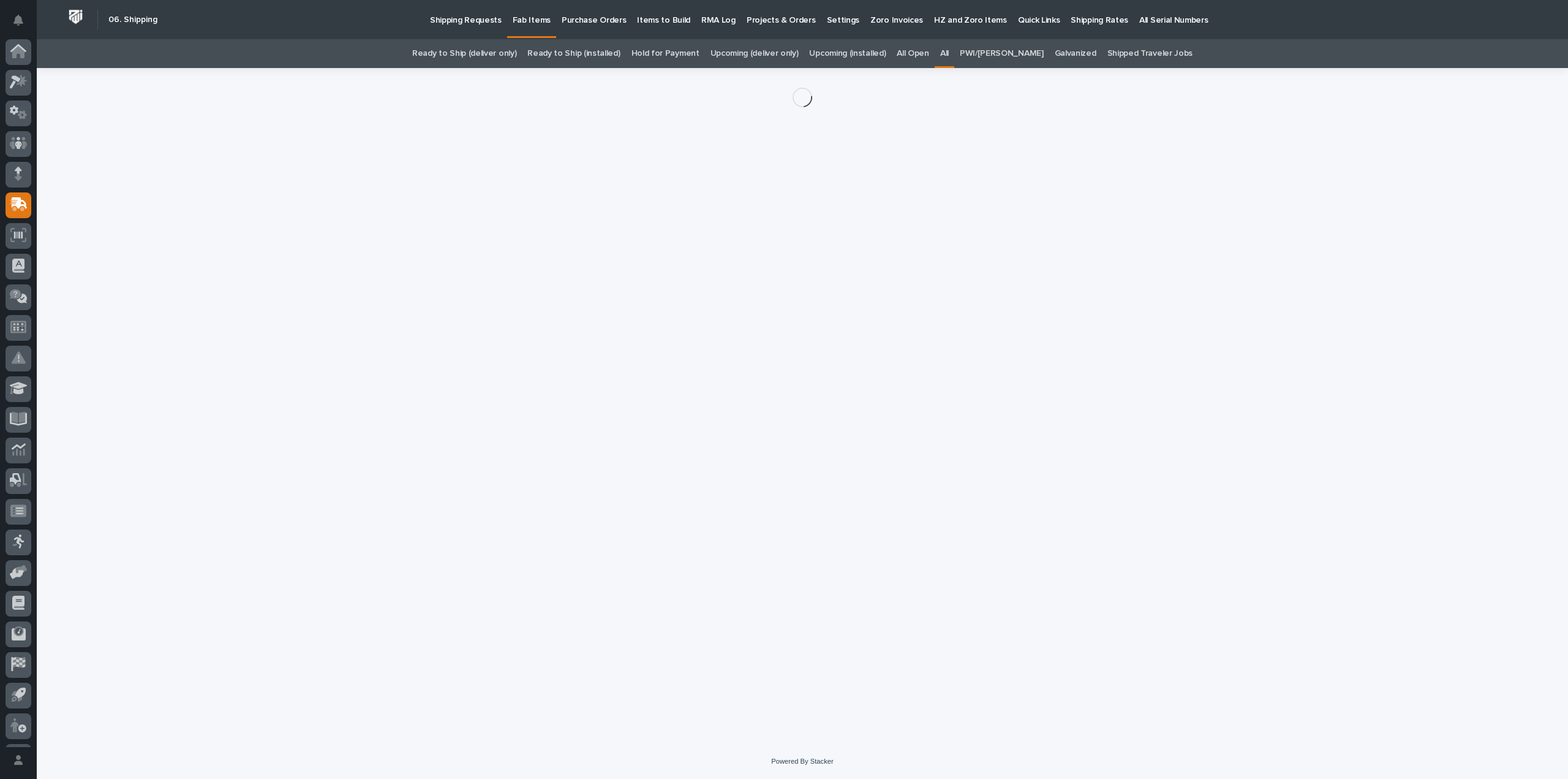
scroll to position [27, 0]
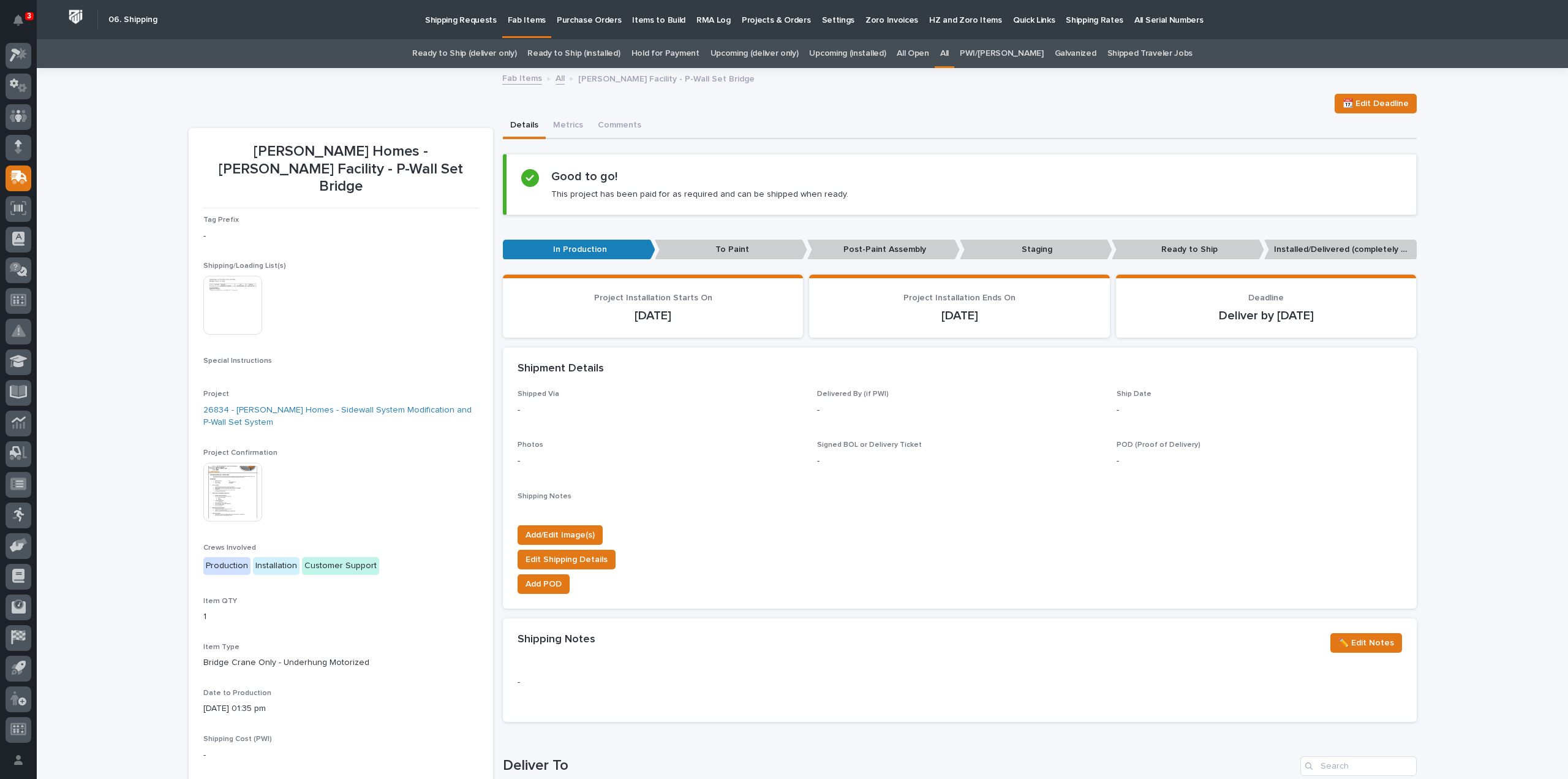
click at [230, 281] on img at bounding box center [233, 305] width 59 height 59
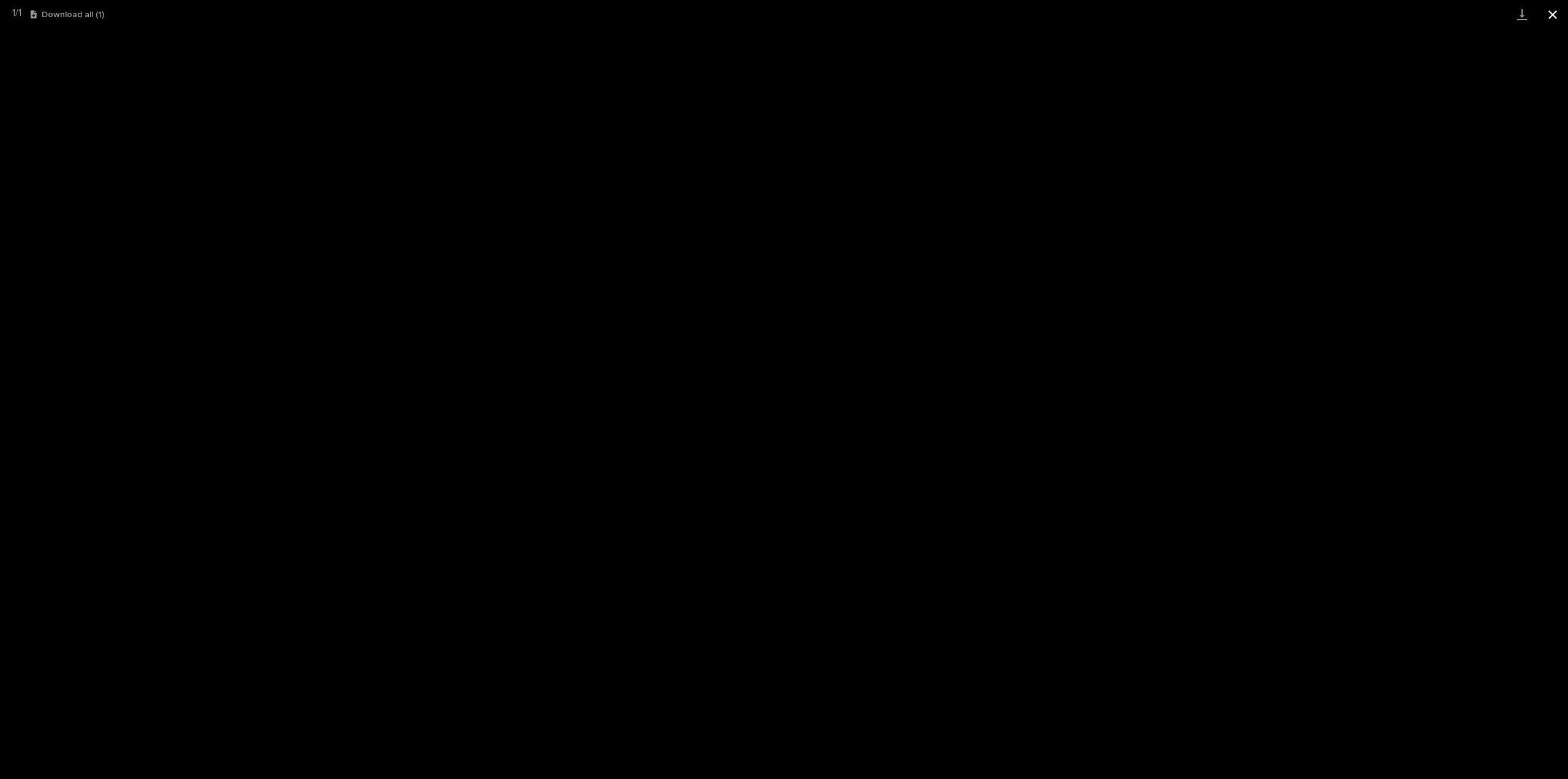
click at [1553, 12] on button "Close gallery" at bounding box center [1553, 14] width 31 height 29
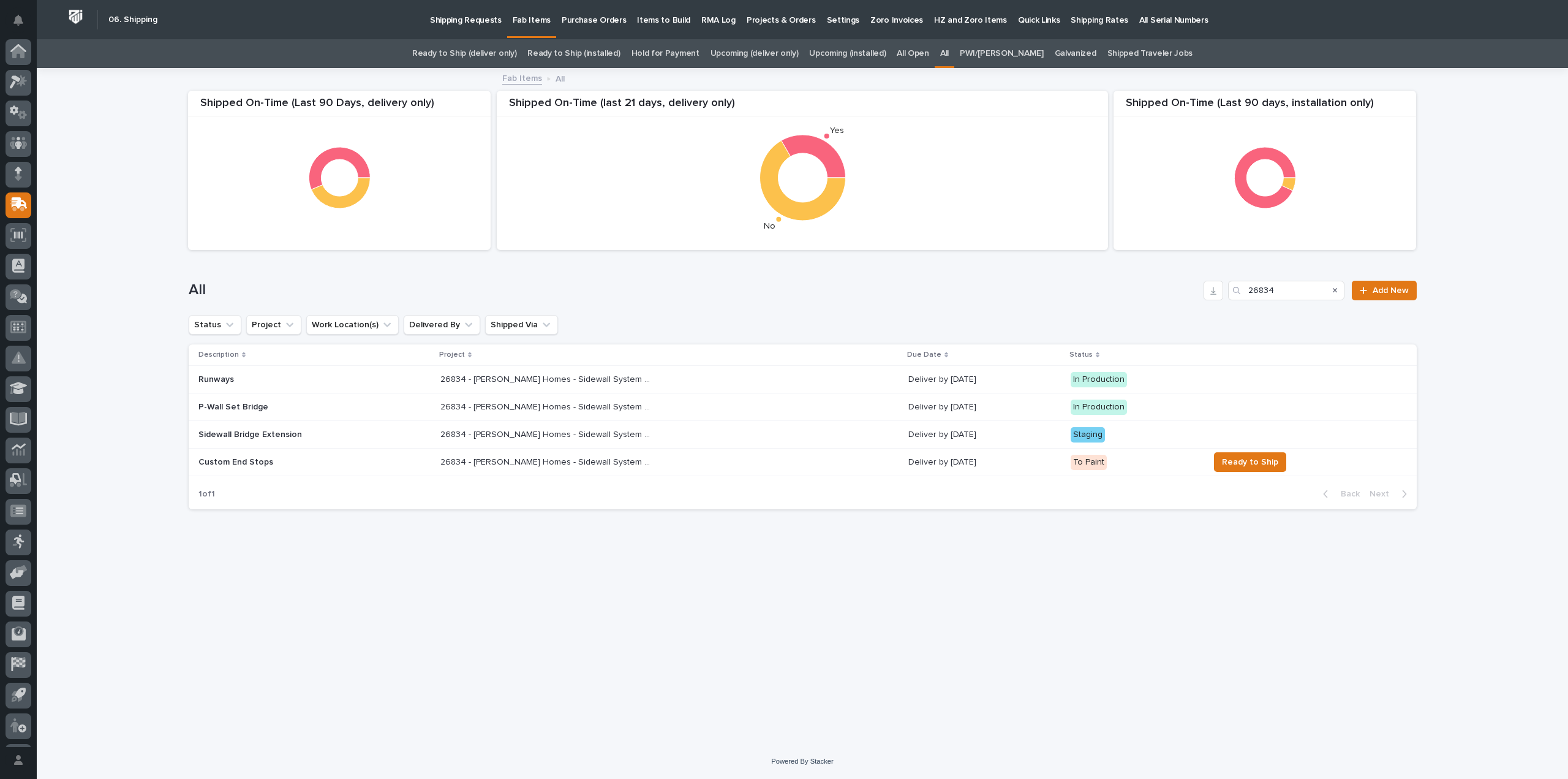
scroll to position [27, 0]
click at [292, 435] on p "Sidewall Bridge Extension" at bounding box center [305, 434] width 214 height 10
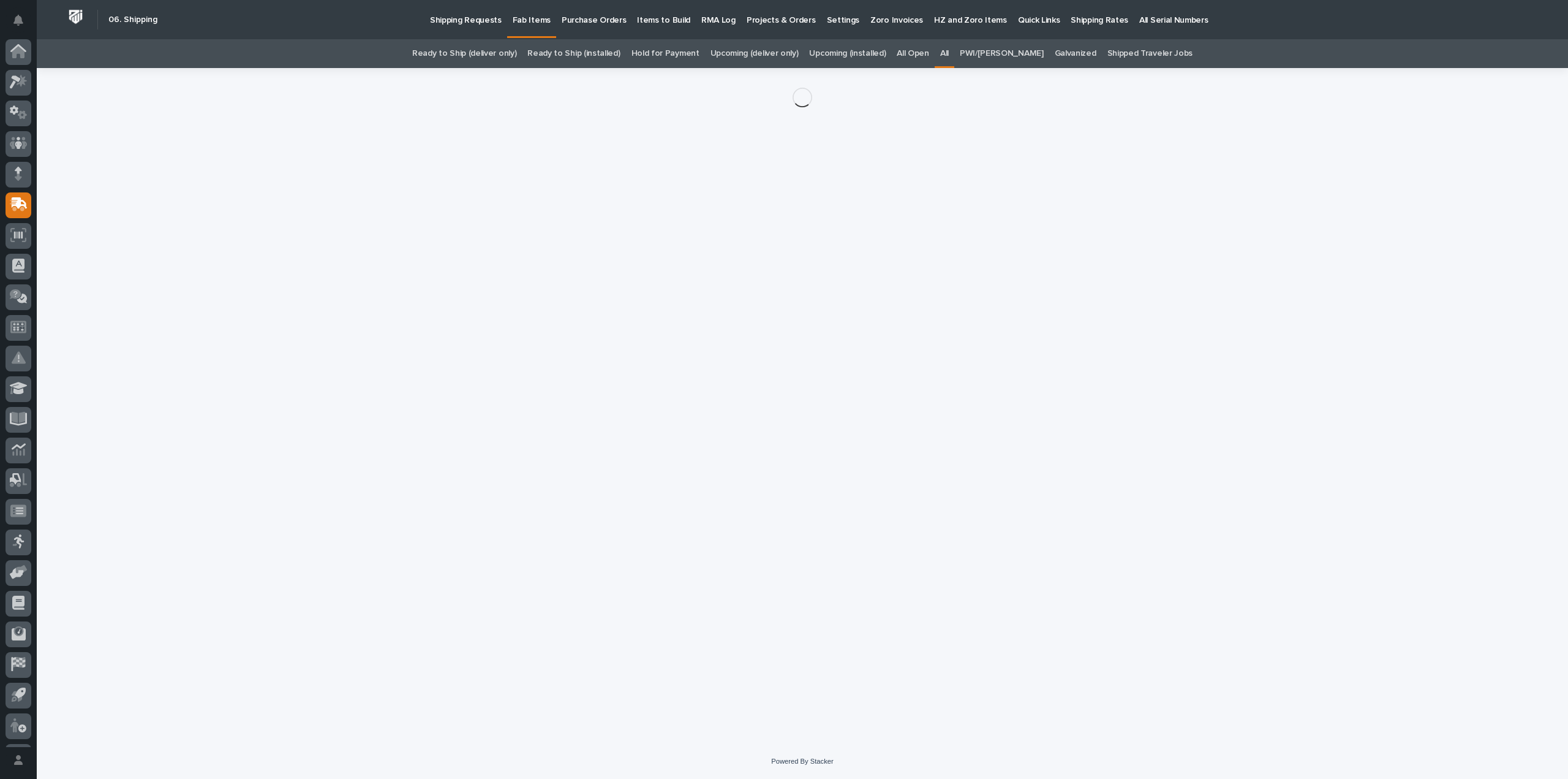
scroll to position [27, 0]
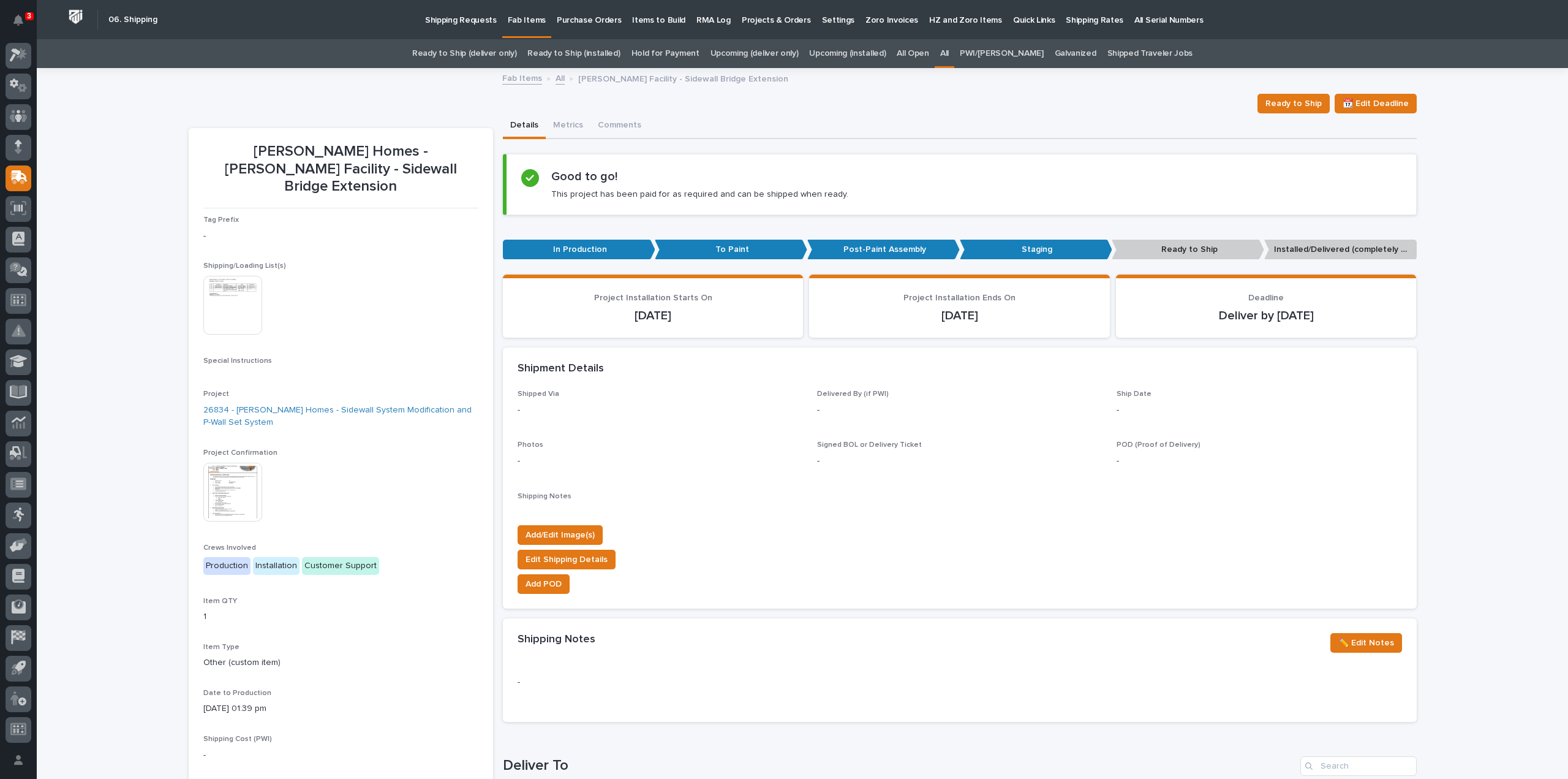
click at [239, 296] on img at bounding box center [233, 305] width 59 height 59
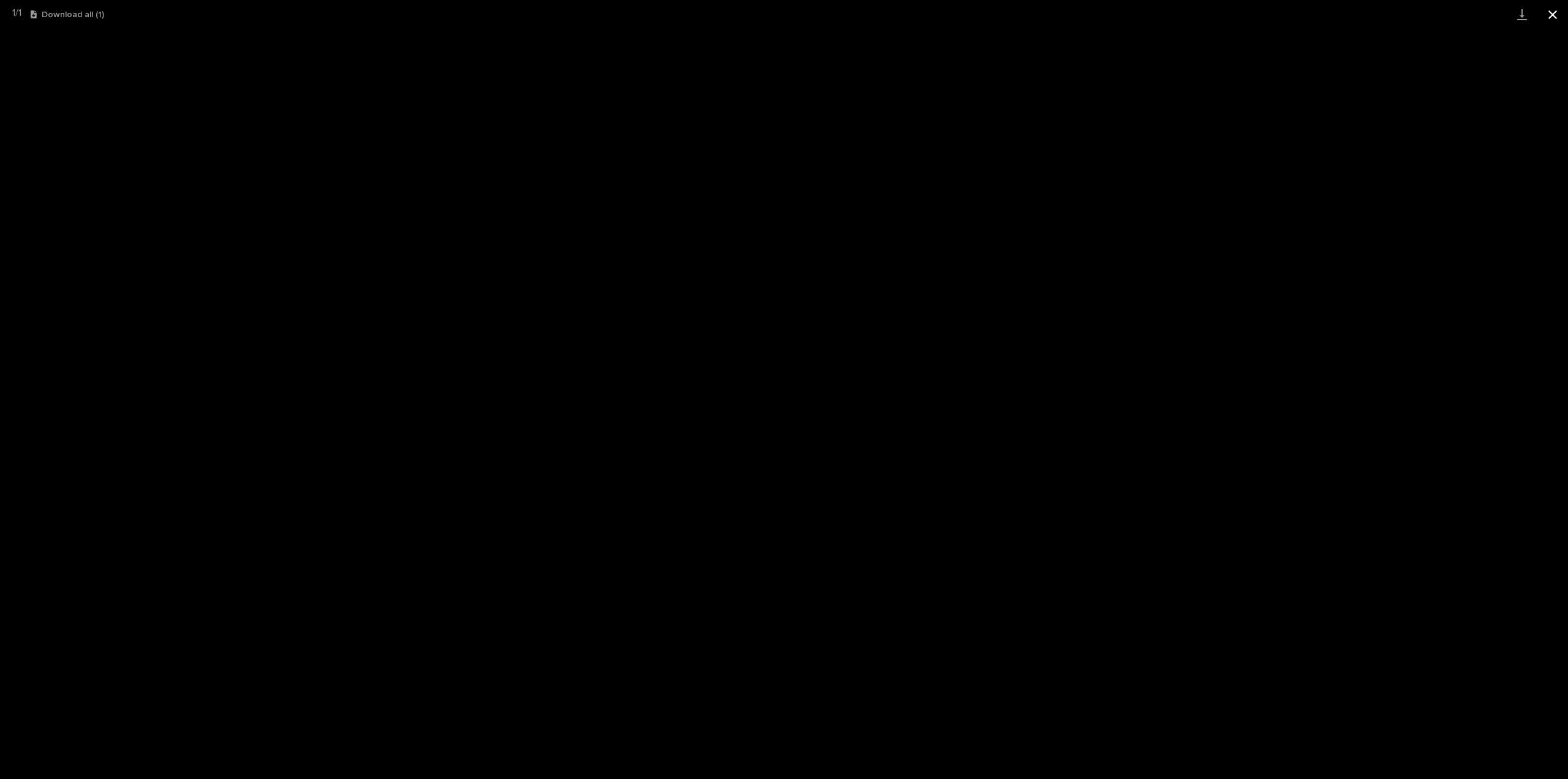
click at [1559, 19] on button "Close gallery" at bounding box center [1553, 14] width 31 height 29
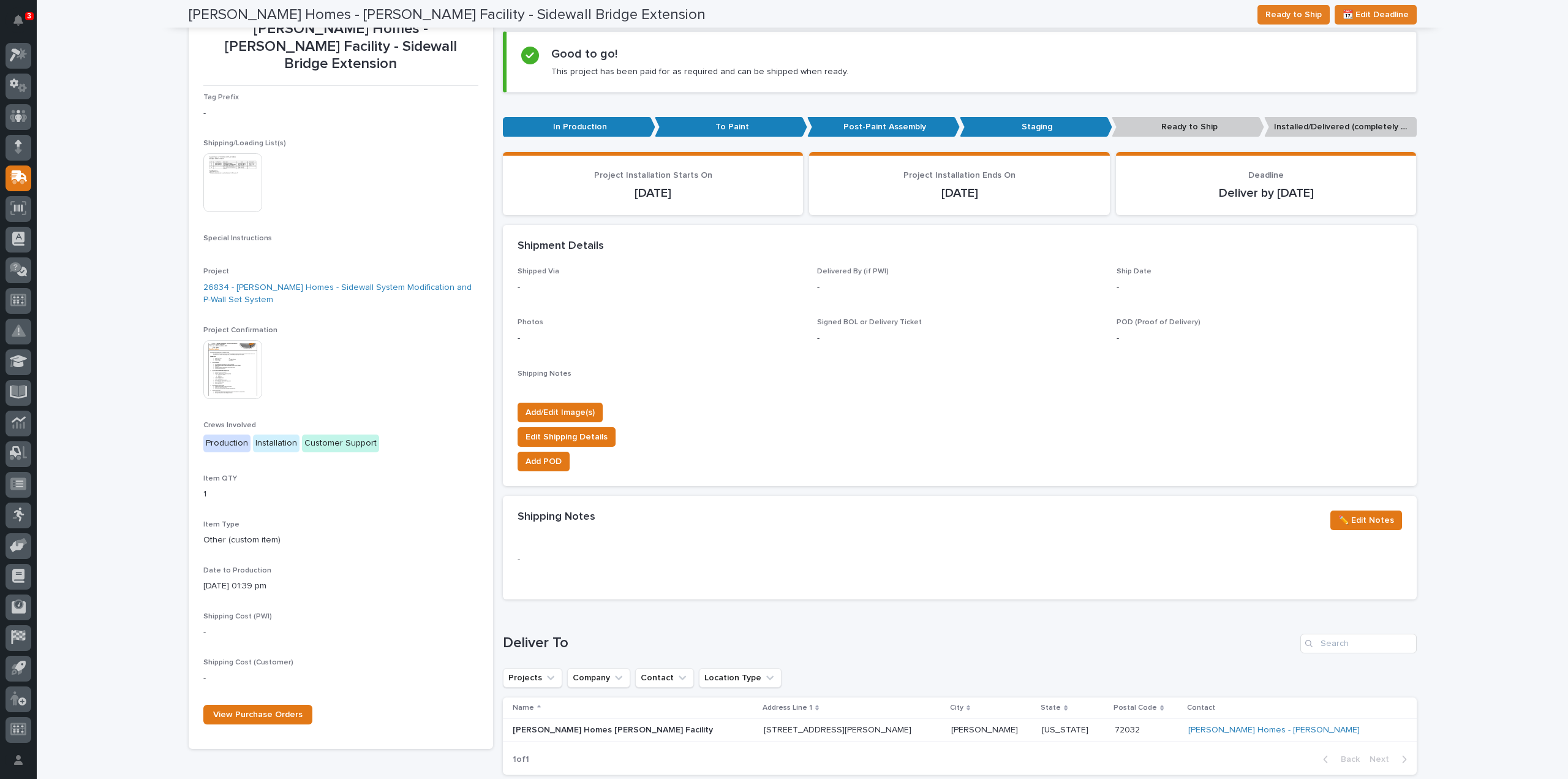
scroll to position [0, 0]
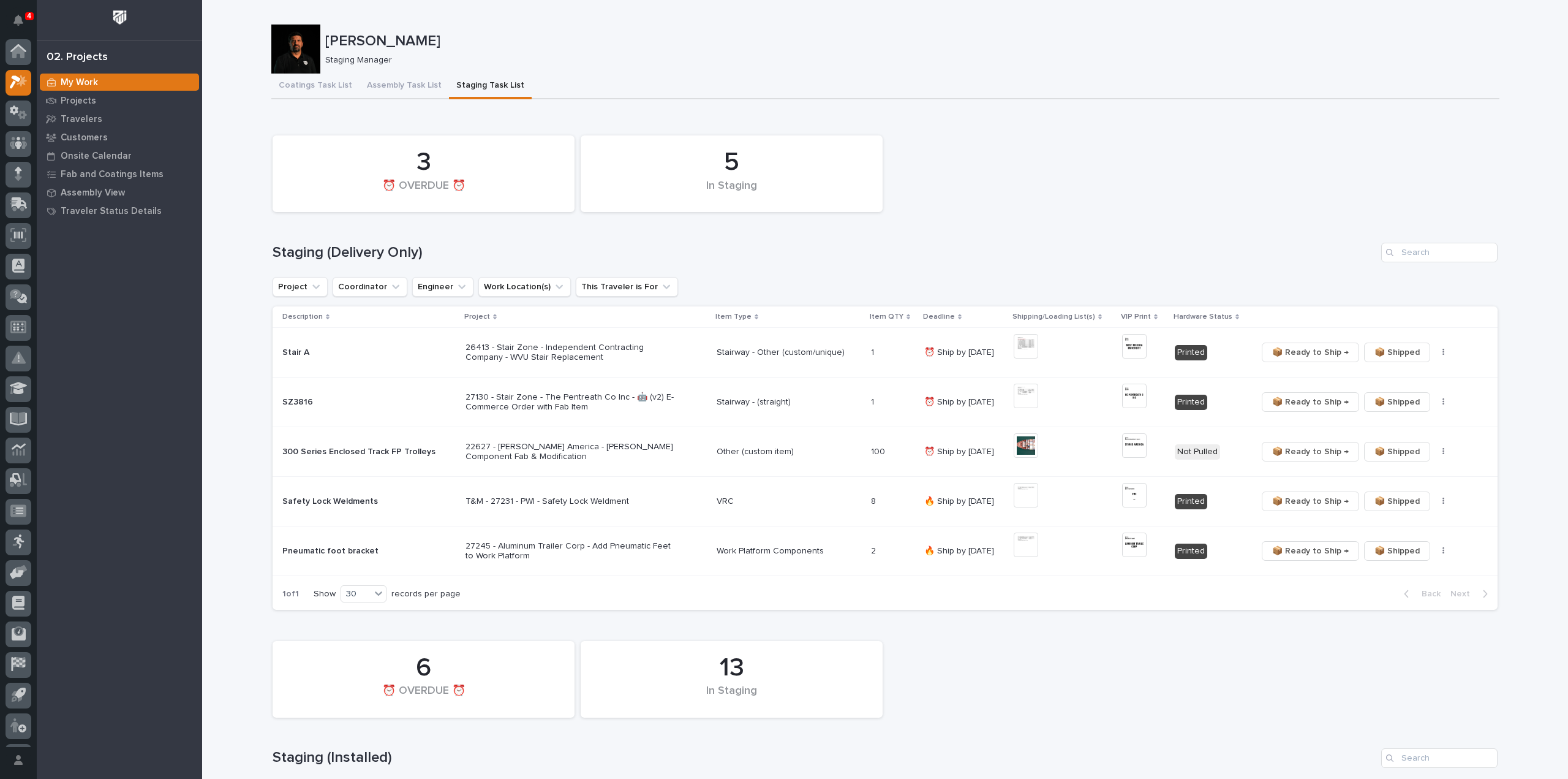
scroll to position [27, 0]
